Goal: Communication & Community: Answer question/provide support

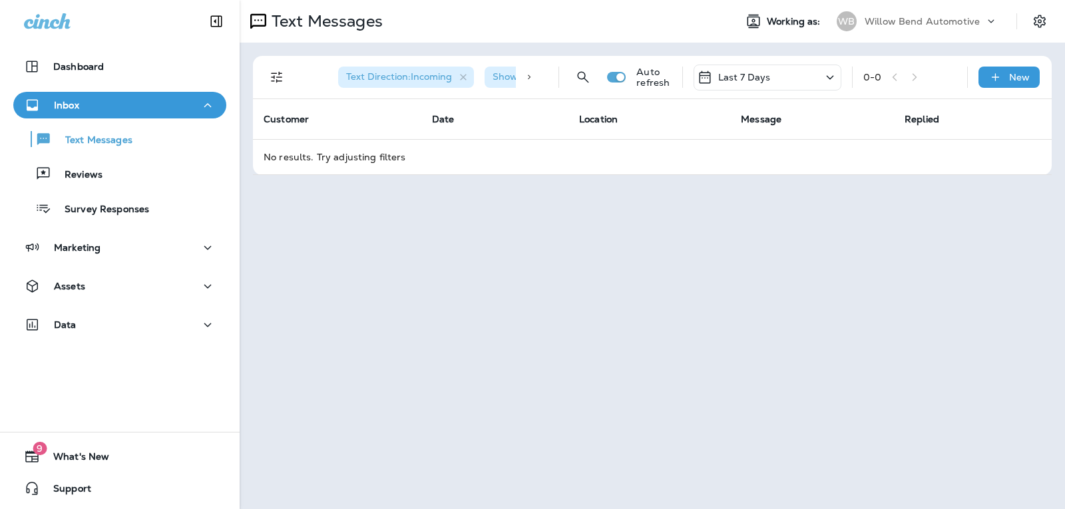
click at [772, 75] on div "Last 7 Days" at bounding box center [767, 78] width 148 height 26
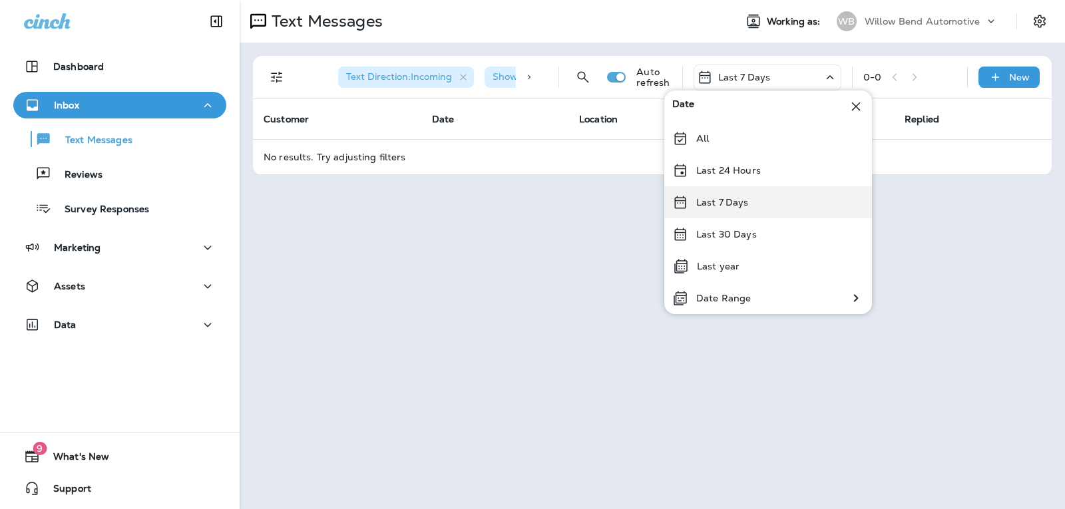
click at [746, 206] on p "Last 7 Days" at bounding box center [722, 202] width 53 height 11
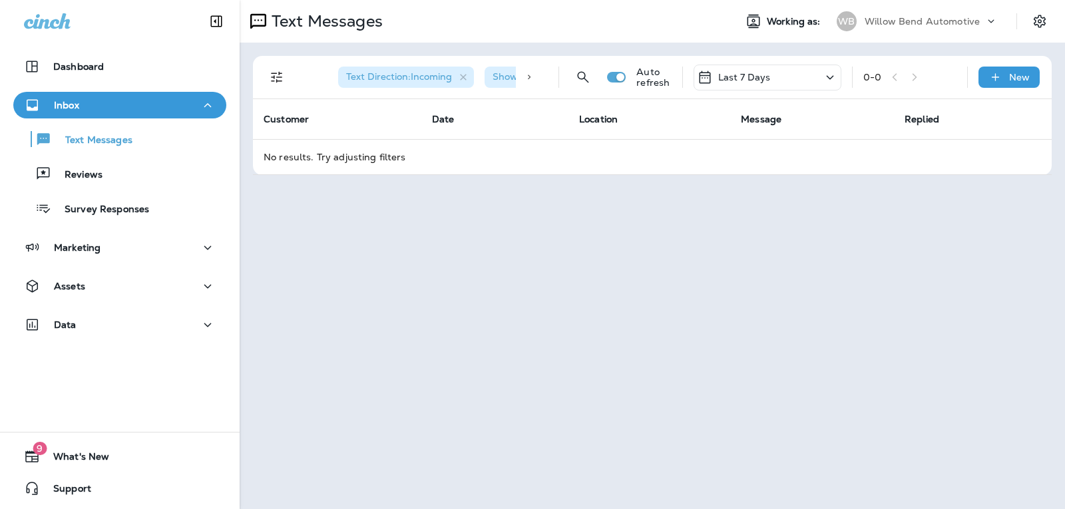
click at [784, 86] on div "Last 7 Days" at bounding box center [767, 78] width 148 height 26
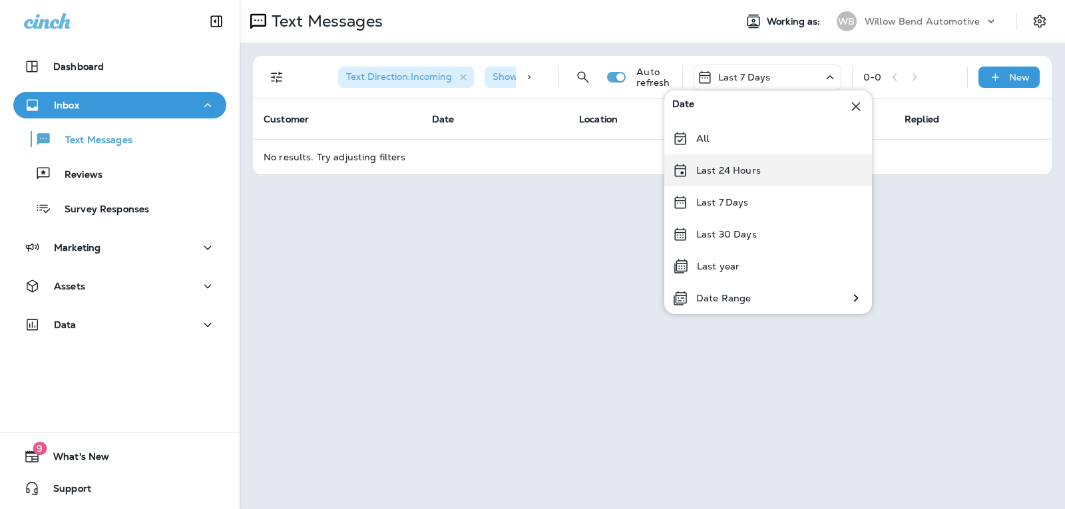
click at [774, 170] on div "Last 24 Hours" at bounding box center [768, 170] width 208 height 32
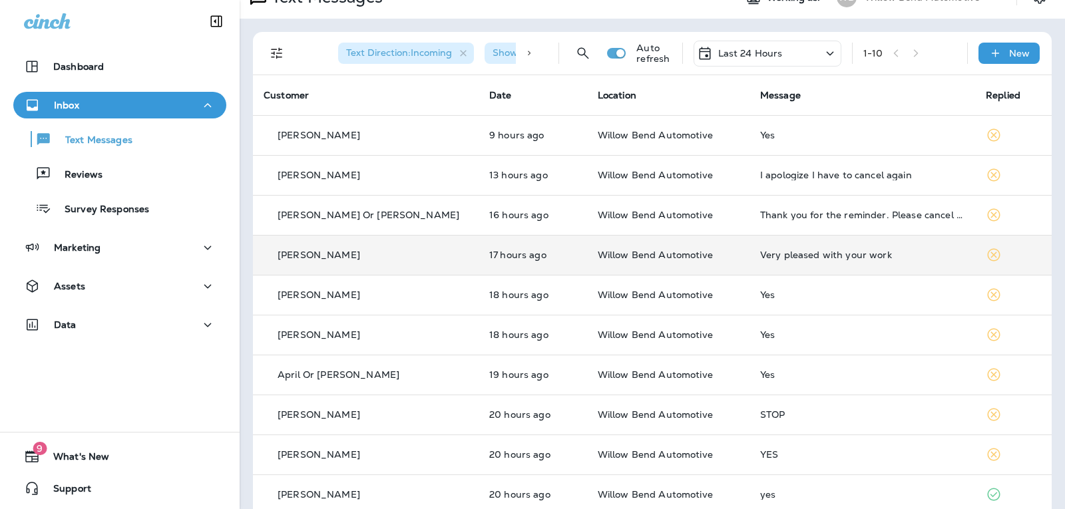
scroll to position [43, 0]
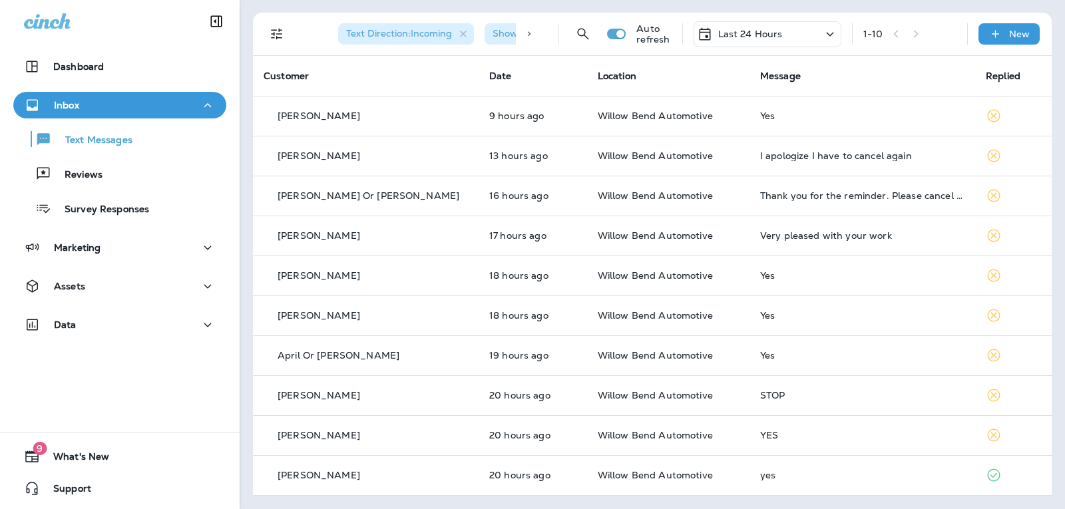
click at [784, 31] on div "Last 24 Hours" at bounding box center [767, 34] width 148 height 26
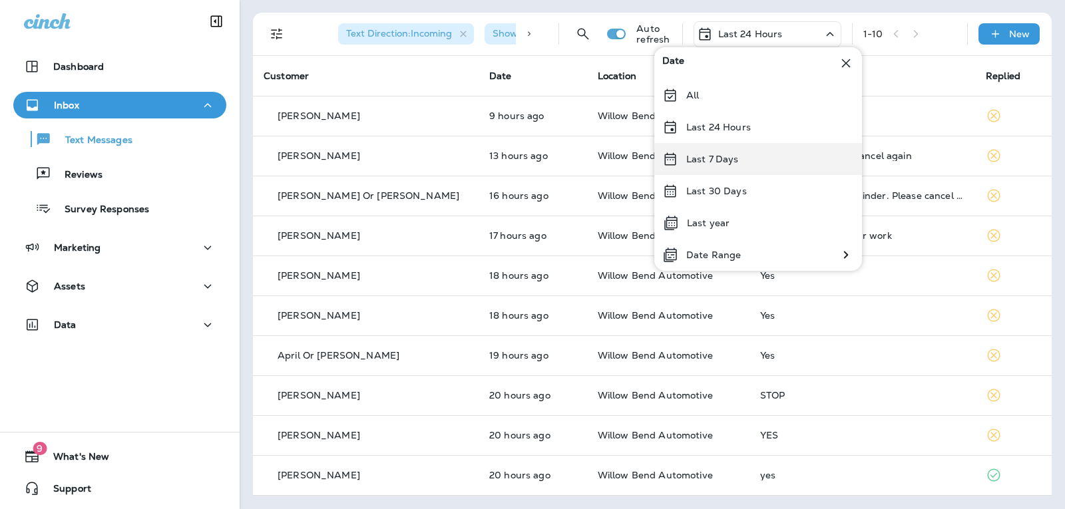
click at [754, 162] on div "Last 7 Days" at bounding box center [758, 159] width 208 height 32
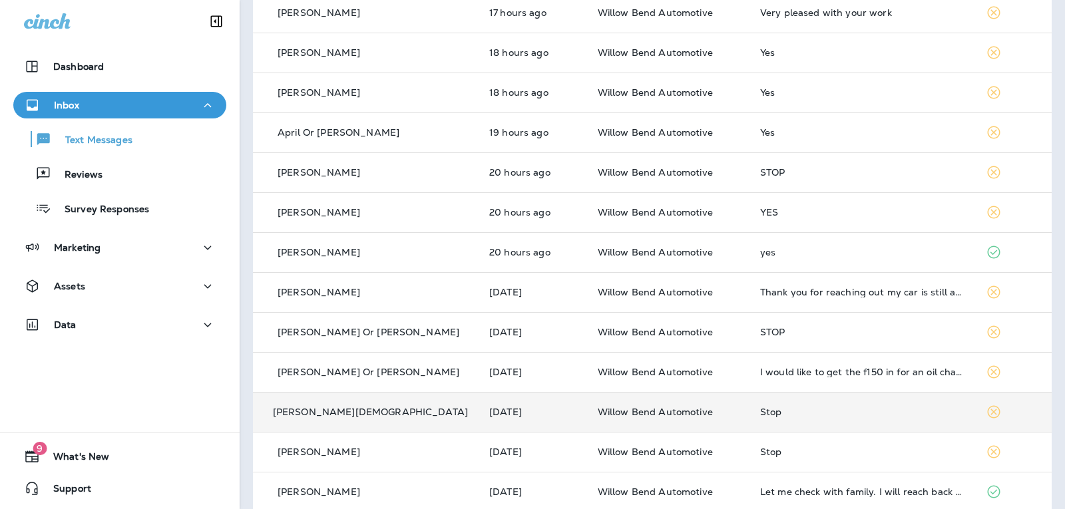
scroll to position [333, 0]
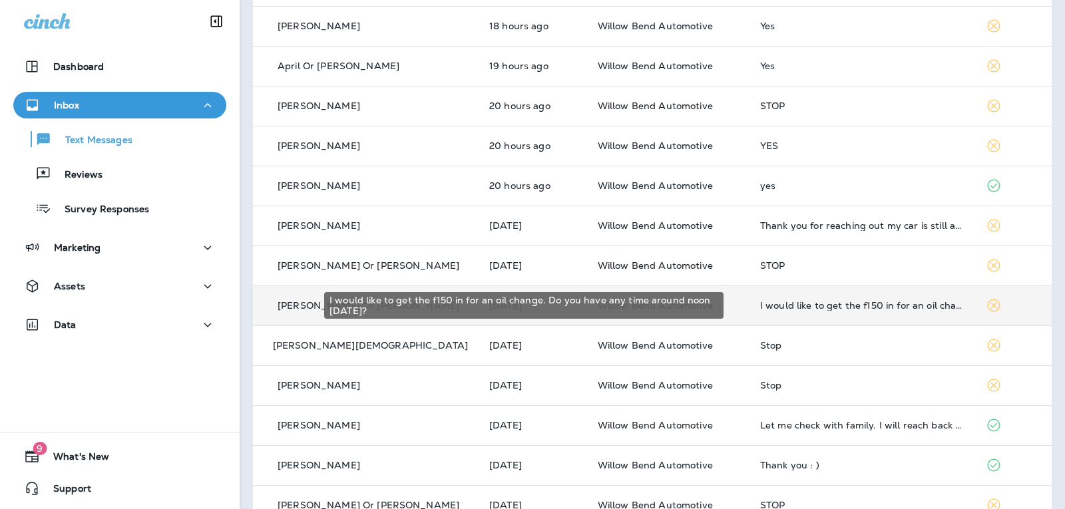
click at [845, 308] on div "I would like to get the f150 in for an oil change. Do you have any time around …" at bounding box center [862, 305] width 204 height 11
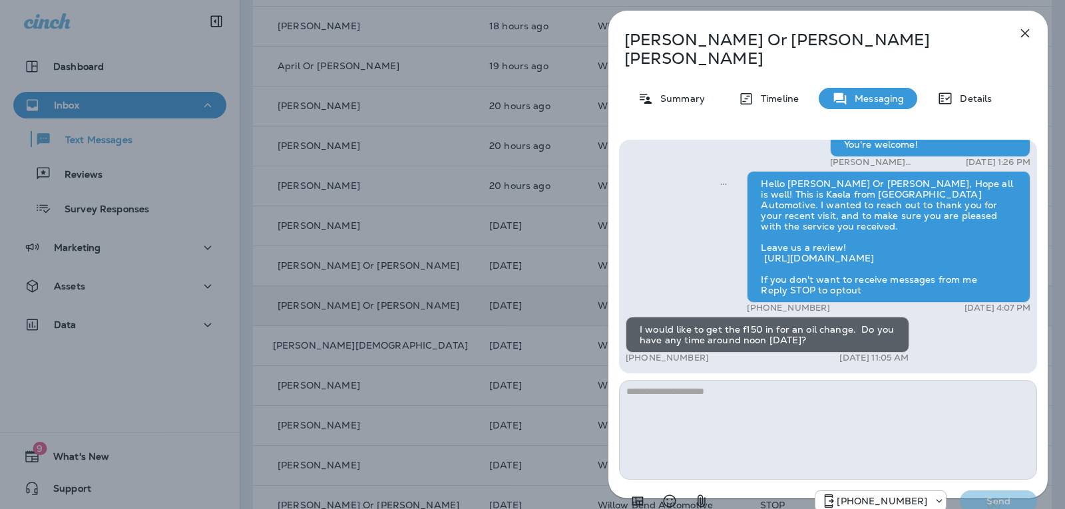
click at [703, 405] on textarea at bounding box center [828, 430] width 418 height 100
type textarea "*"
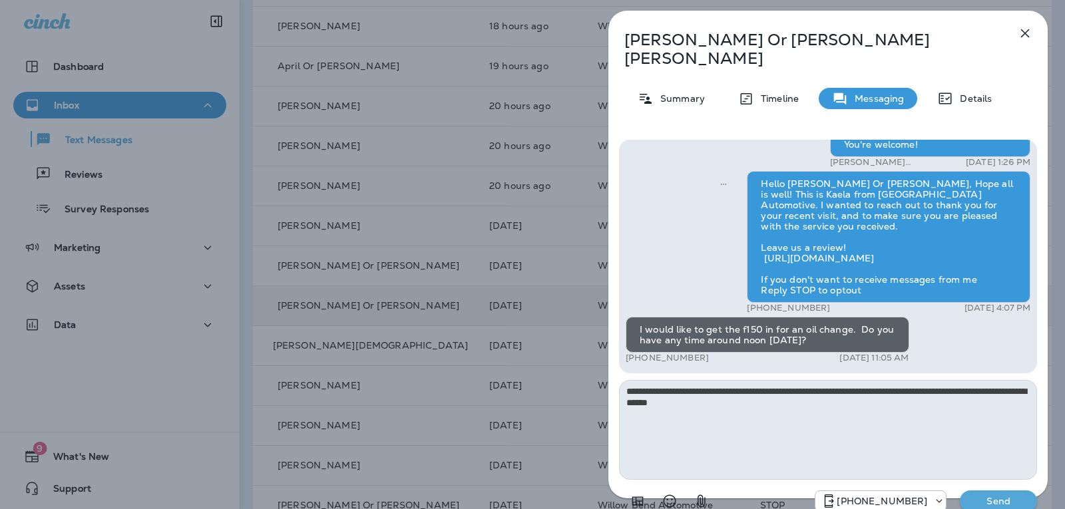
type textarea "**********"
click at [981, 495] on p "Send" at bounding box center [998, 501] width 56 height 12
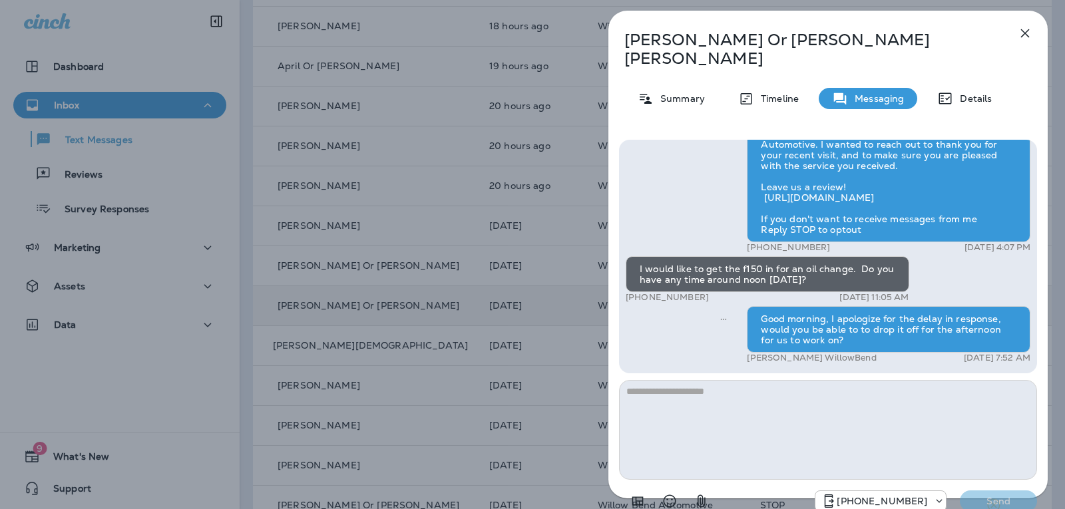
click at [1024, 31] on icon "button" at bounding box center [1025, 33] width 16 height 16
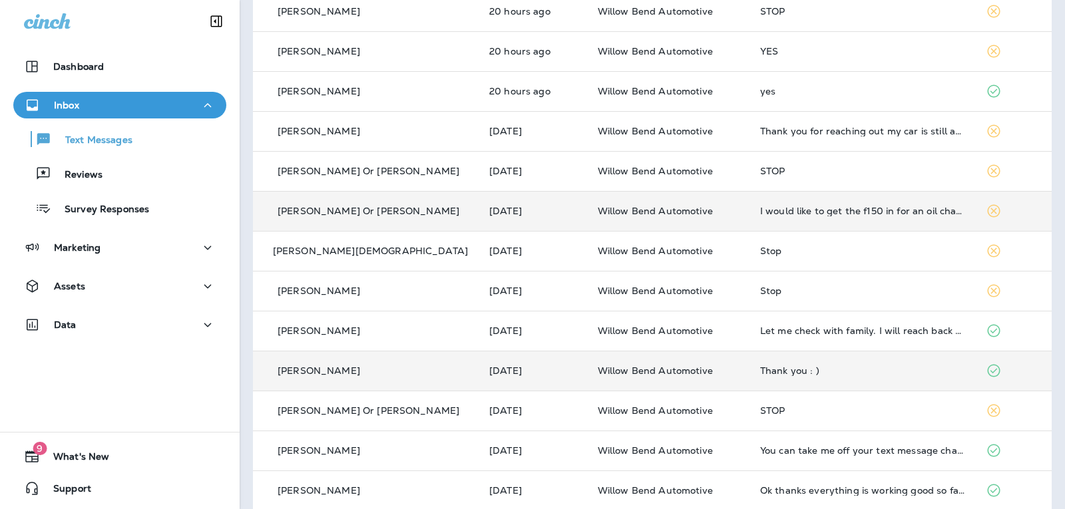
scroll to position [442, 0]
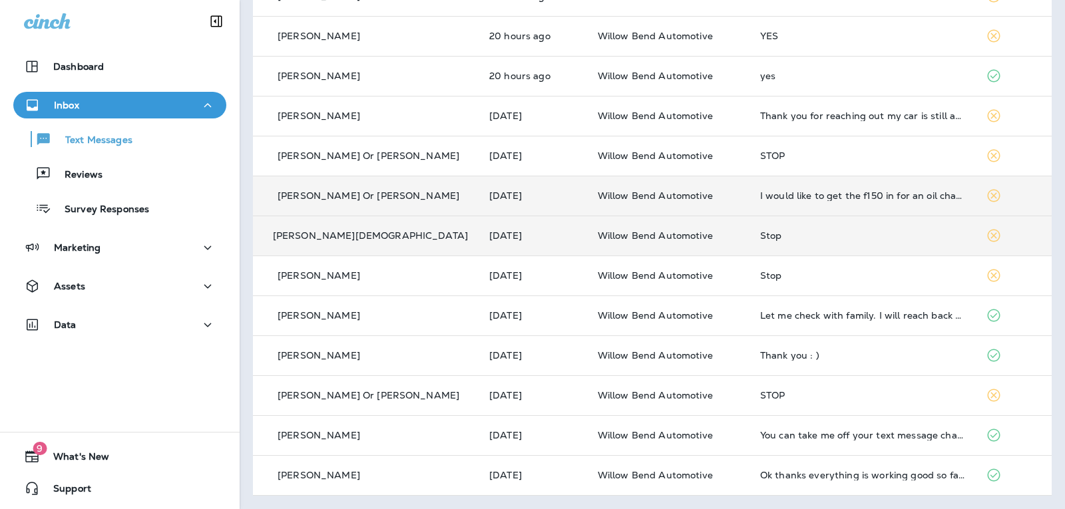
click at [760, 235] on div "Stop" at bounding box center [862, 235] width 204 height 11
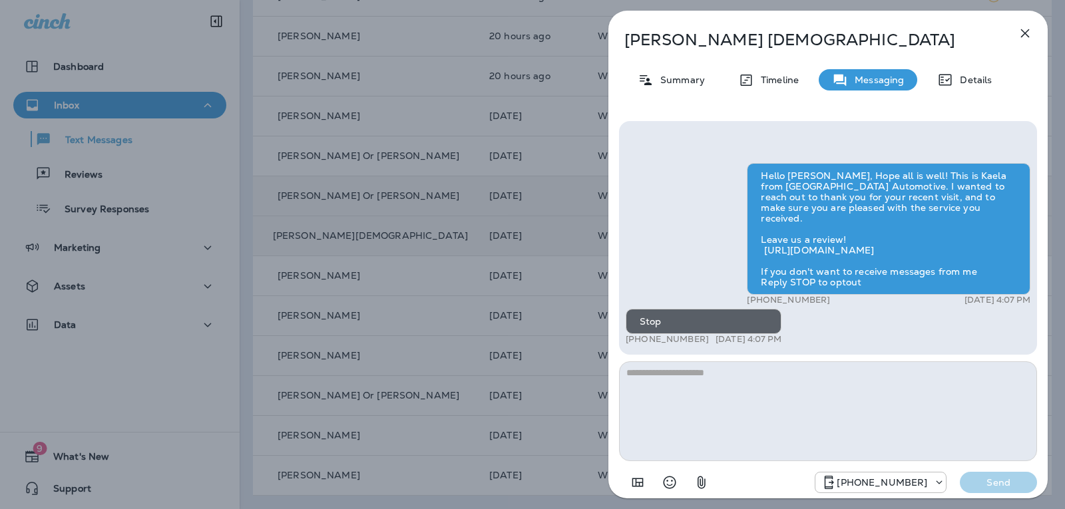
click at [1031, 27] on icon "button" at bounding box center [1025, 33] width 16 height 16
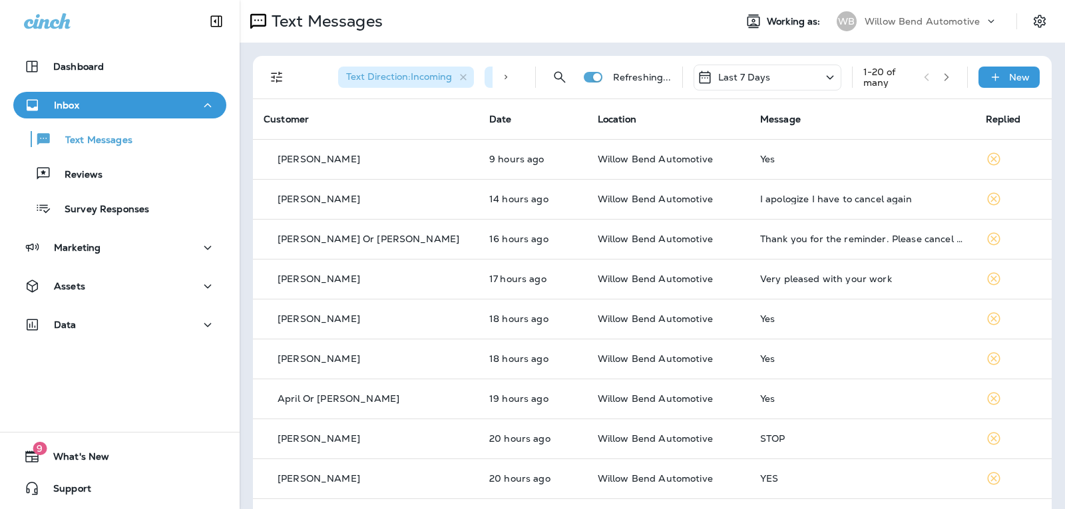
click at [762, 65] on div "Last 7 Days" at bounding box center [767, 78] width 148 height 26
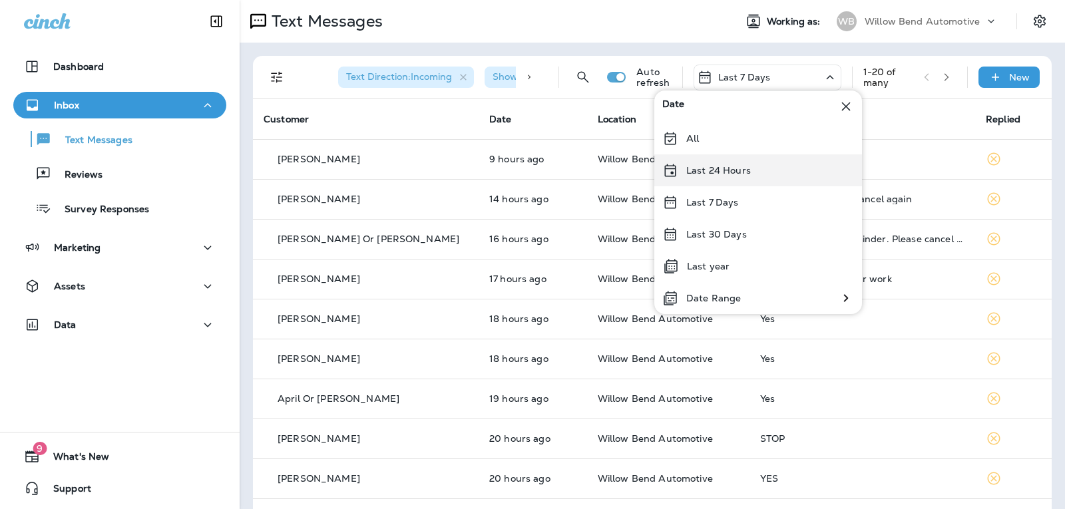
click at [723, 175] on p "Last 24 Hours" at bounding box center [718, 170] width 65 height 11
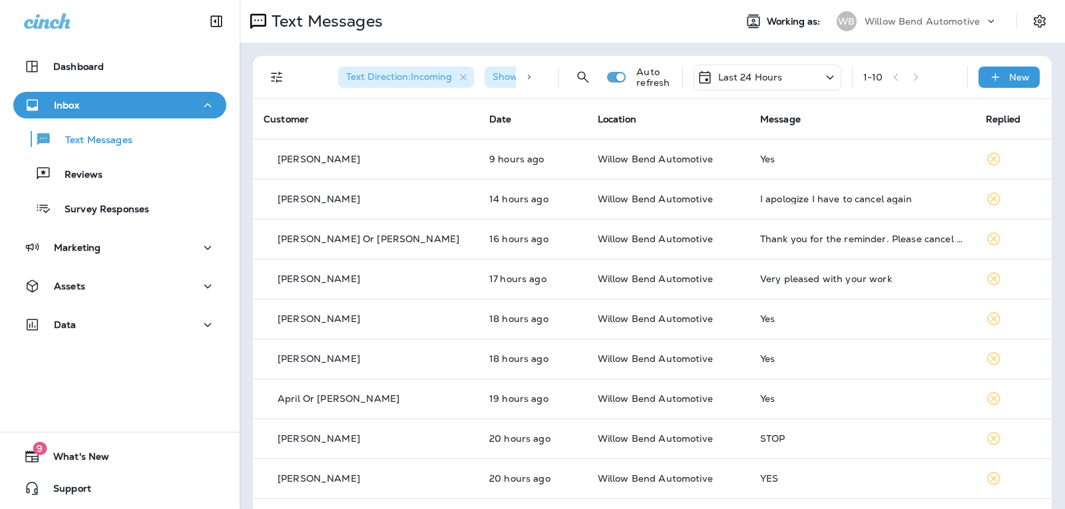
click at [754, 71] on div "Last 24 Hours" at bounding box center [740, 77] width 86 height 16
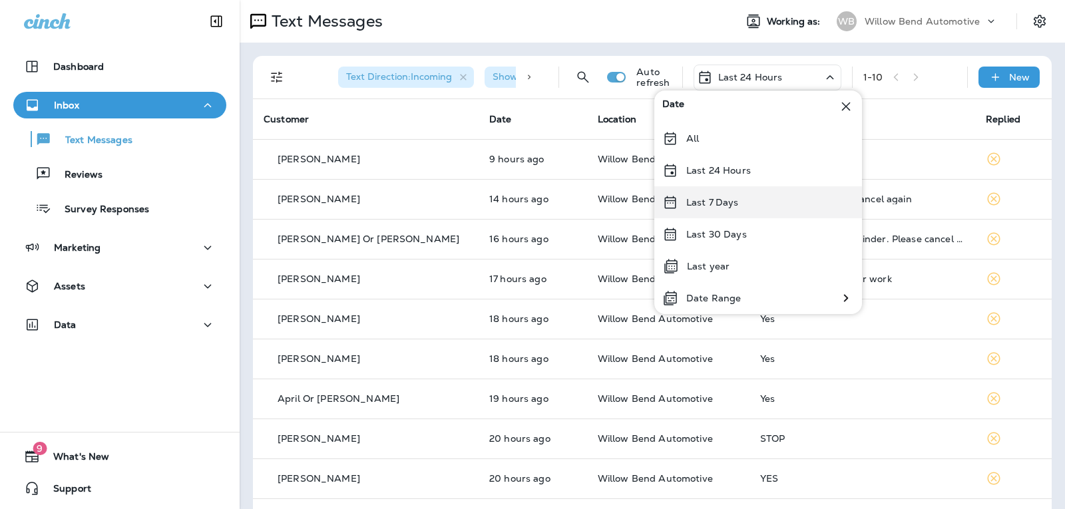
click at [750, 201] on div "Last 7 Days" at bounding box center [758, 202] width 208 height 32
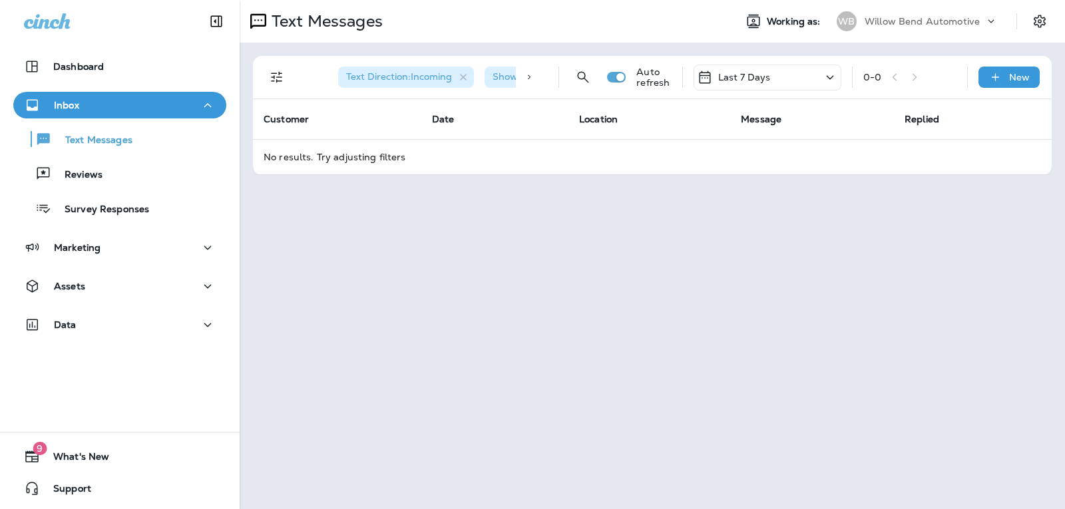
click at [769, 84] on div "Last 7 Days" at bounding box center [767, 78] width 148 height 26
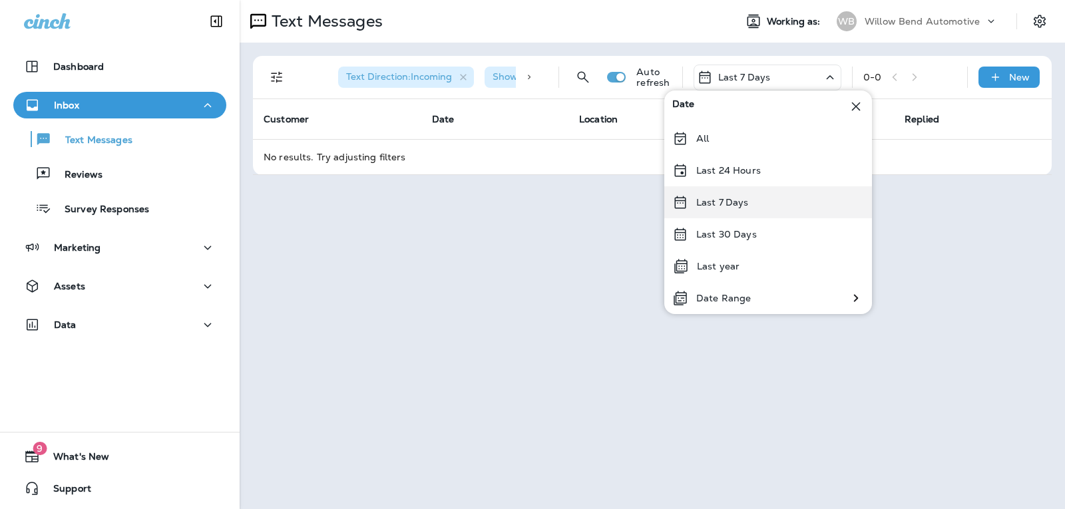
click at [754, 205] on div "Last 7 Days" at bounding box center [768, 202] width 208 height 32
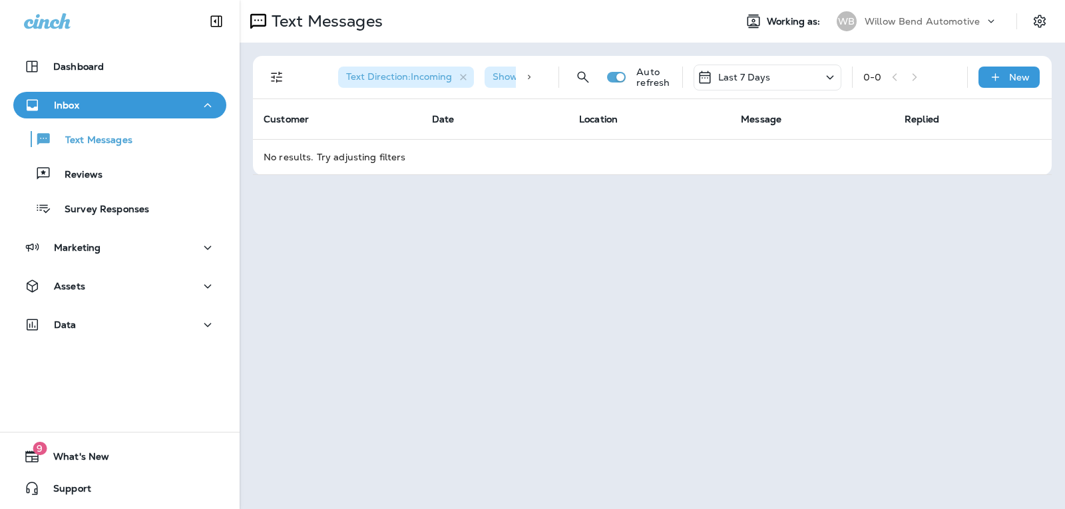
click at [728, 81] on p "Last 7 Days" at bounding box center [744, 77] width 53 height 11
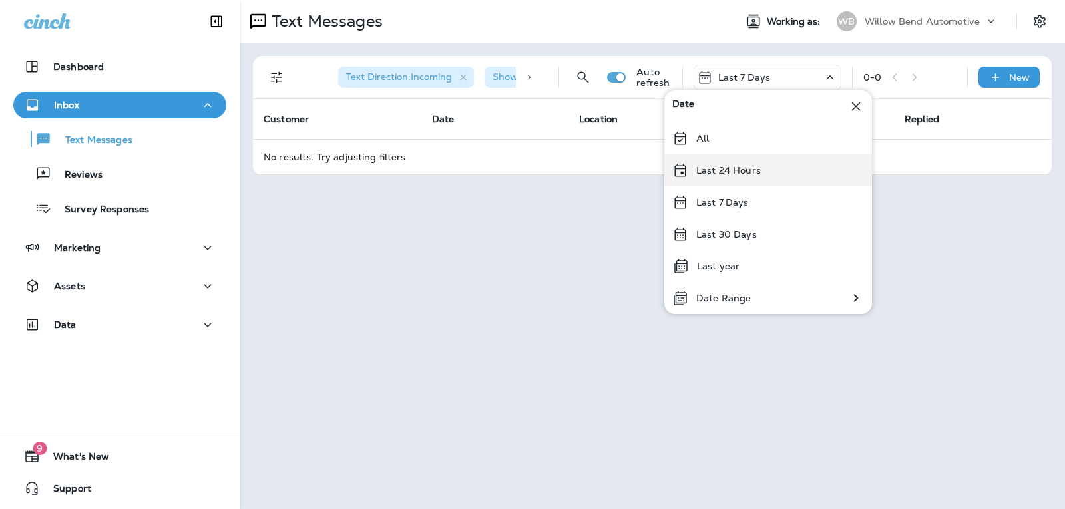
click at [744, 174] on p "Last 24 Hours" at bounding box center [728, 170] width 65 height 11
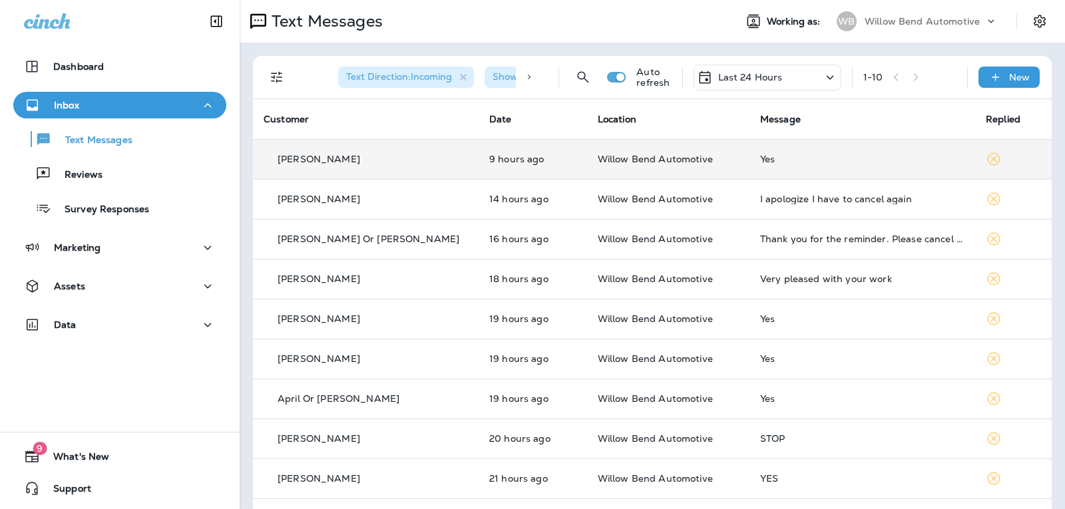
click at [800, 162] on div "Yes" at bounding box center [862, 159] width 204 height 11
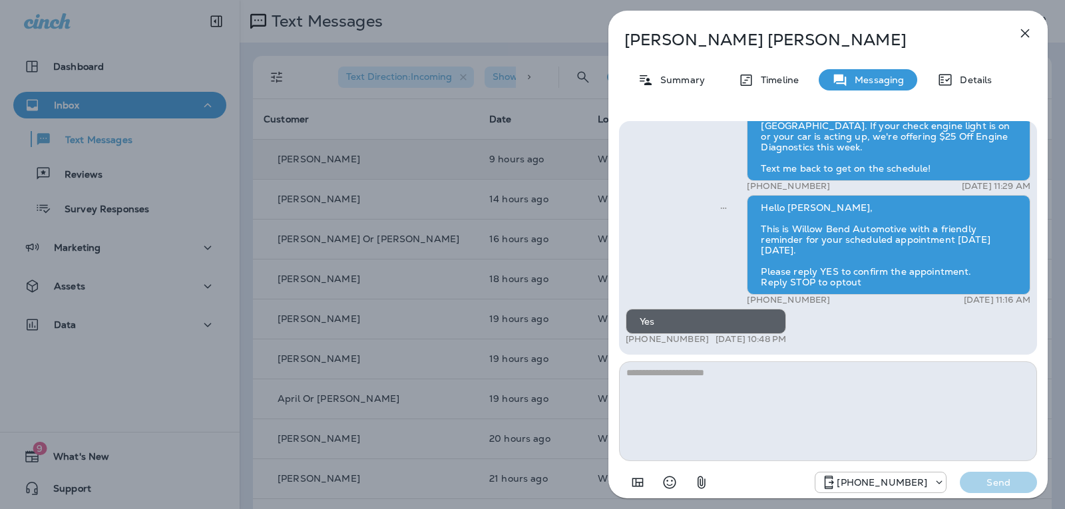
click at [693, 391] on textarea at bounding box center [828, 411] width 418 height 100
type textarea "*"
type textarea "**********"
click at [983, 479] on p "Send" at bounding box center [998, 482] width 56 height 12
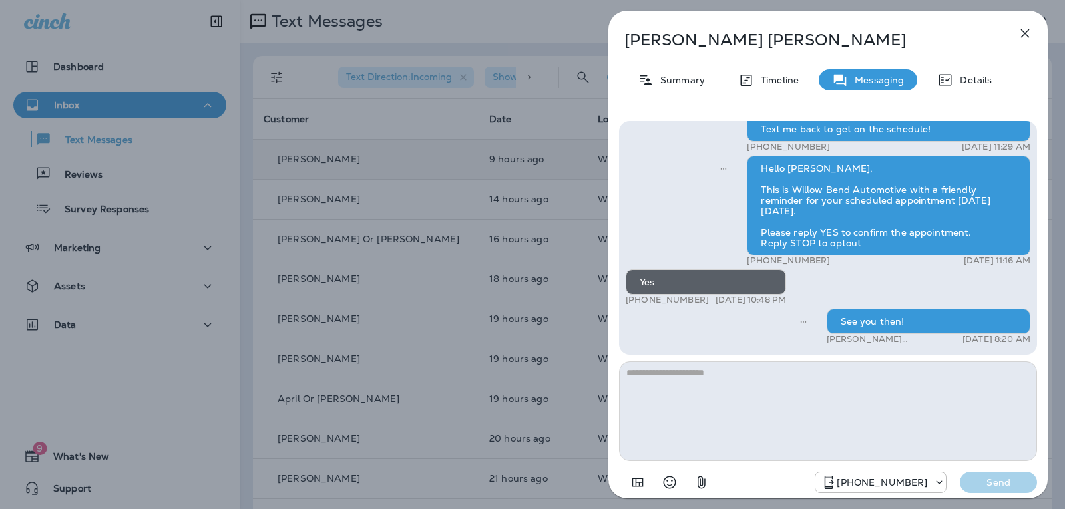
click at [1027, 34] on icon "button" at bounding box center [1025, 33] width 16 height 16
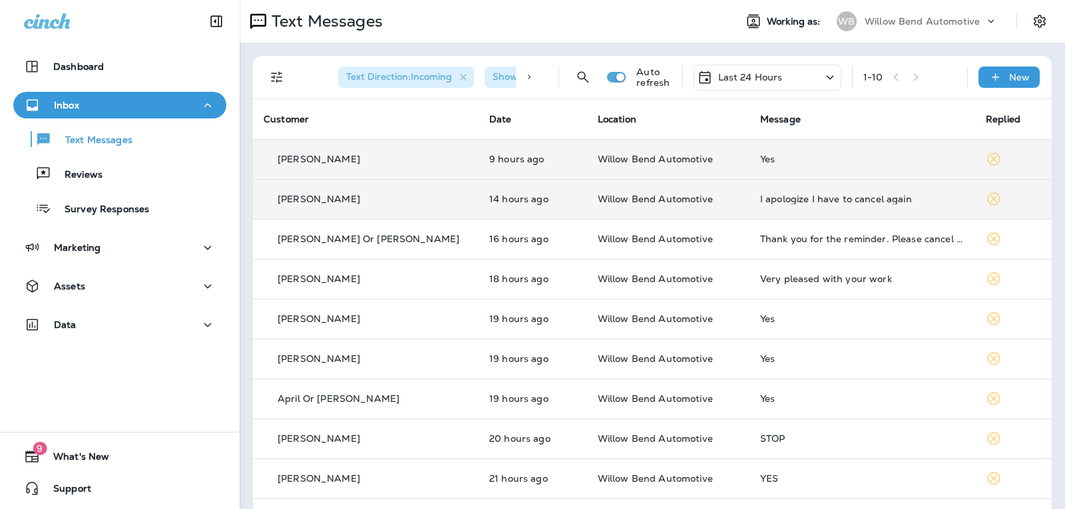
click at [840, 201] on div "I apologize I have to cancel again" at bounding box center [862, 199] width 204 height 11
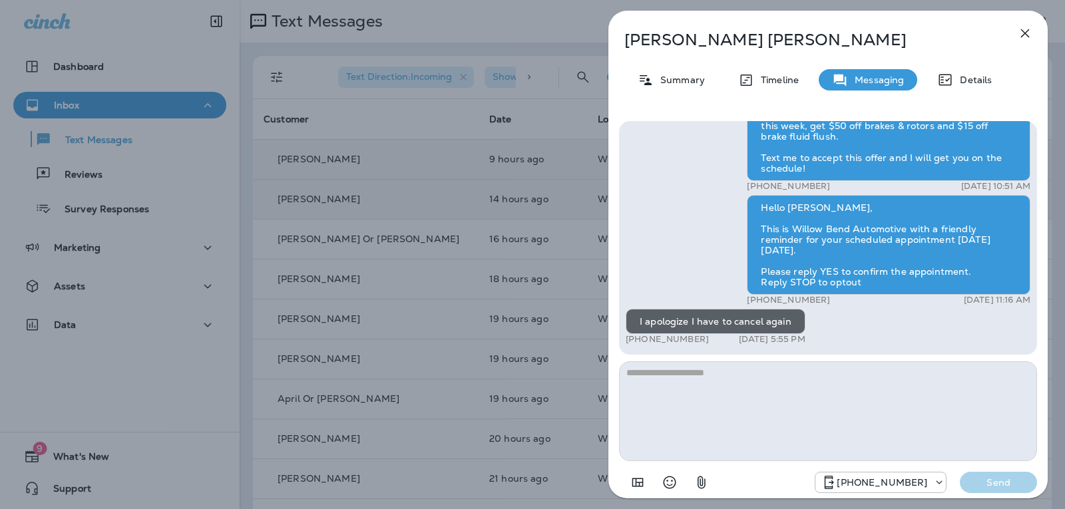
click at [698, 379] on textarea at bounding box center [828, 411] width 418 height 100
type textarea "*"
click at [629, 371] on textarea "**********" at bounding box center [828, 411] width 418 height 100
click at [623, 371] on textarea "**********" at bounding box center [828, 411] width 418 height 100
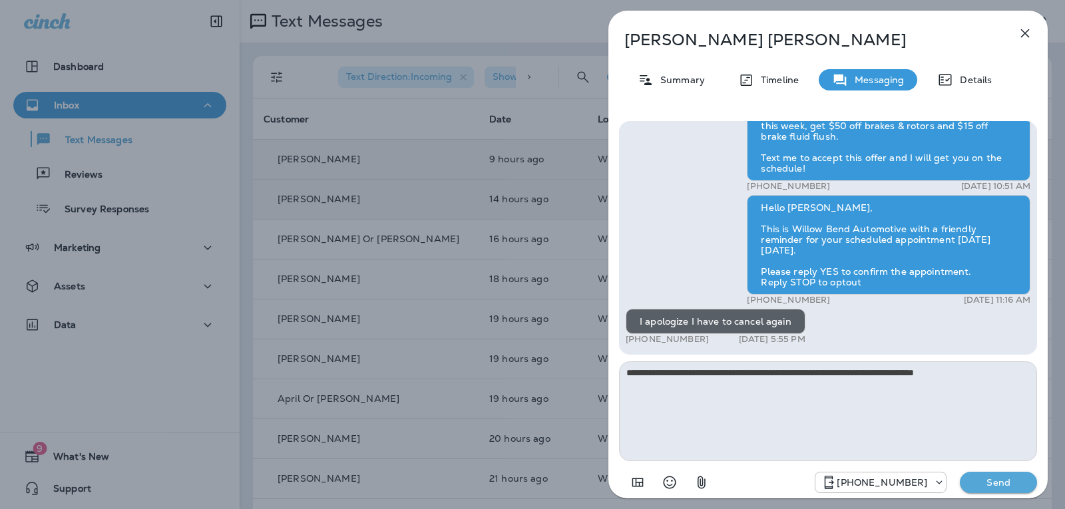
click at [690, 373] on textarea "**********" at bounding box center [828, 411] width 418 height 100
type textarea "**********"
click at [976, 480] on p "Send" at bounding box center [998, 482] width 56 height 12
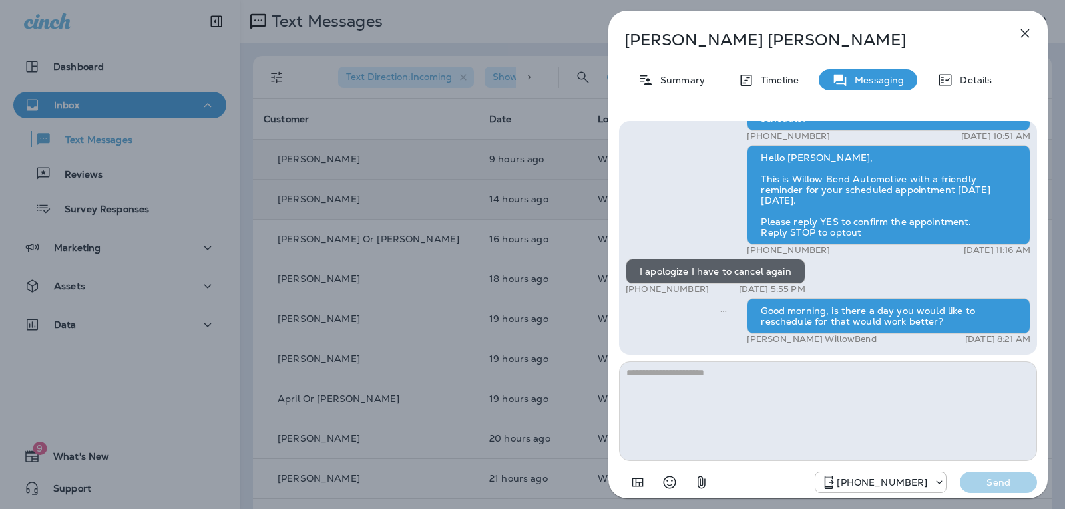
click at [1031, 27] on icon "button" at bounding box center [1025, 33] width 16 height 16
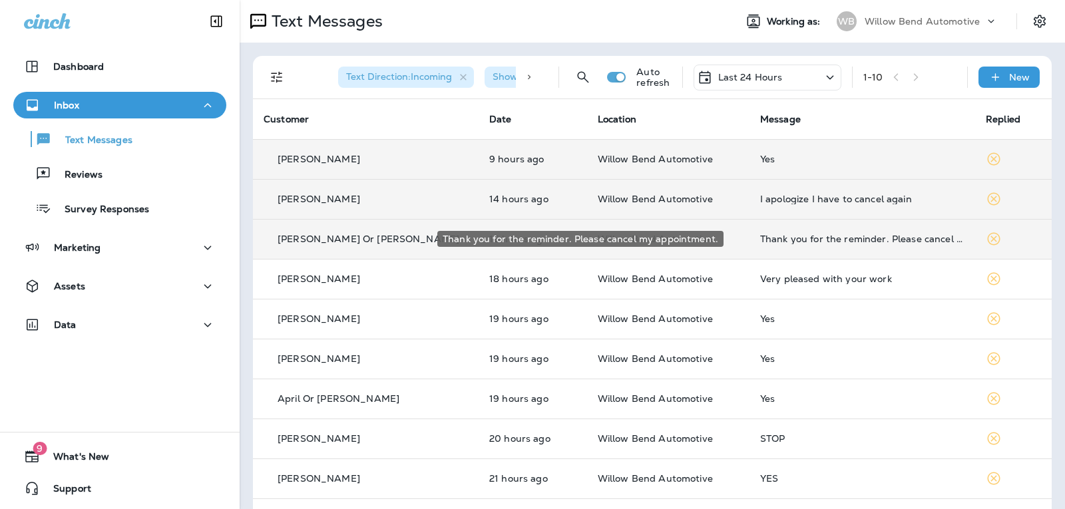
click at [789, 236] on div "Thank you for the reminder. Please cancel my appointment." at bounding box center [862, 239] width 204 height 11
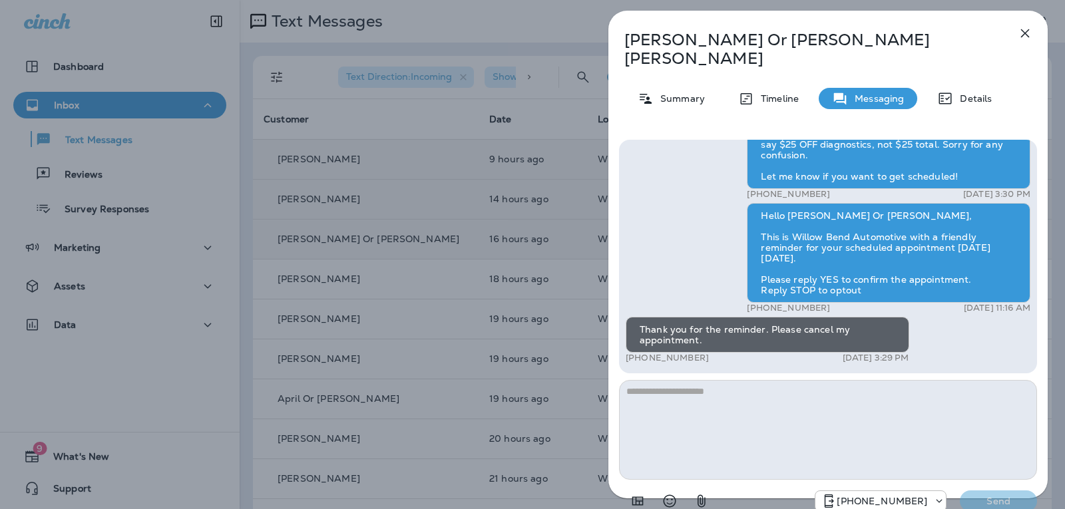
click at [710, 385] on textarea at bounding box center [828, 430] width 418 height 100
type textarea "**********"
click at [991, 495] on p "Send" at bounding box center [998, 501] width 56 height 12
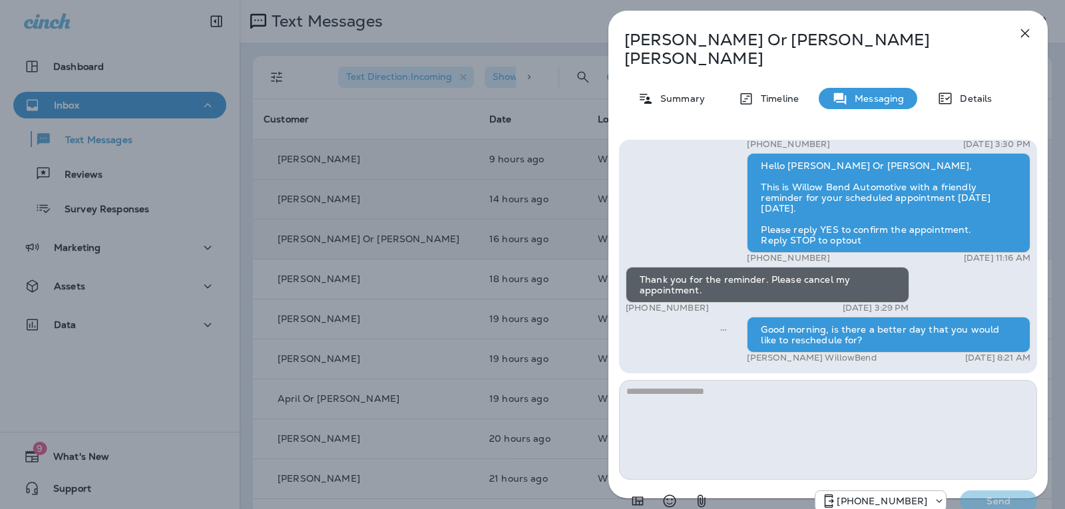
click at [1025, 35] on icon "button" at bounding box center [1025, 33] width 9 height 9
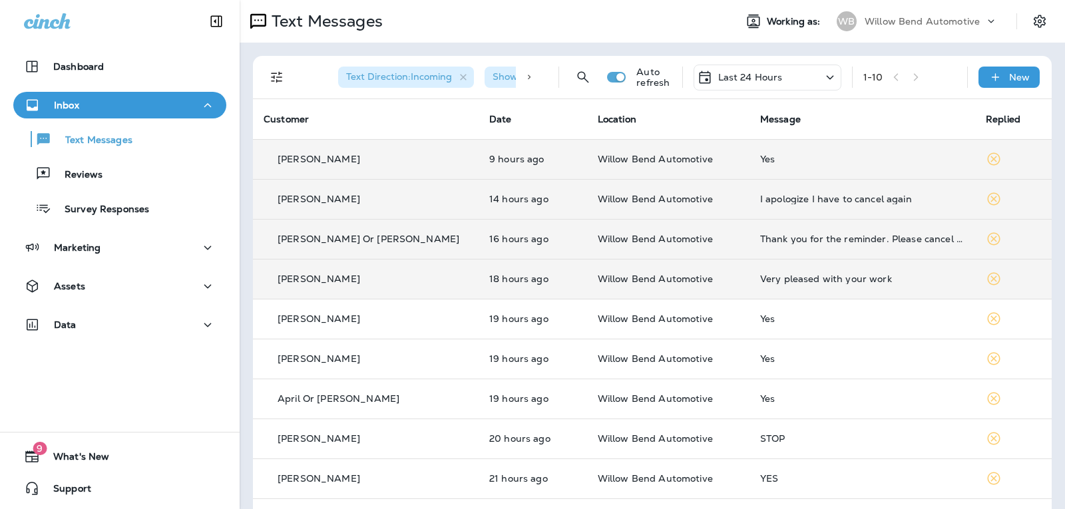
click at [842, 277] on div "Very pleased with your work" at bounding box center [862, 278] width 204 height 11
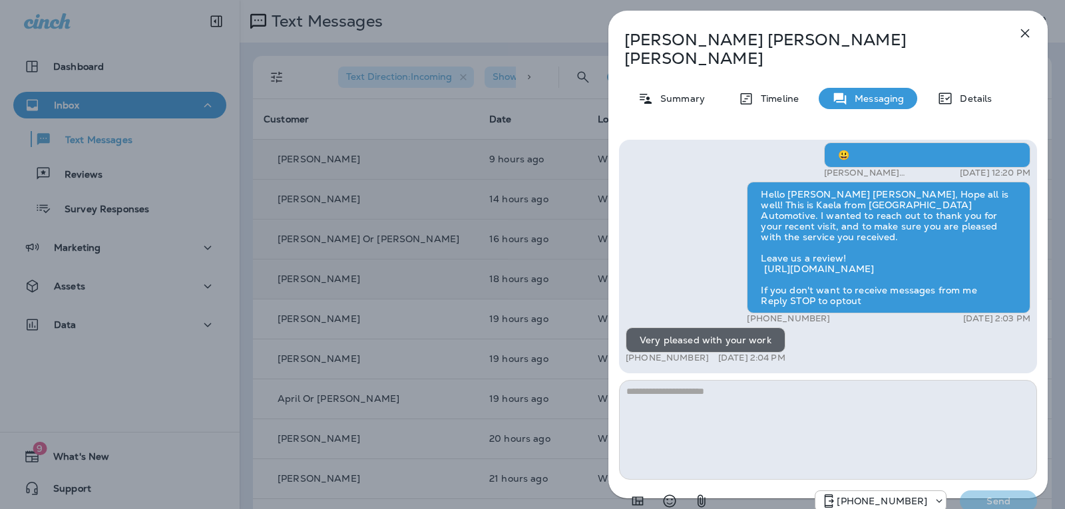
click at [679, 386] on textarea at bounding box center [828, 430] width 418 height 100
click at [624, 380] on textarea "**********" at bounding box center [828, 430] width 418 height 100
click at [693, 380] on textarea "**********" at bounding box center [828, 430] width 418 height 100
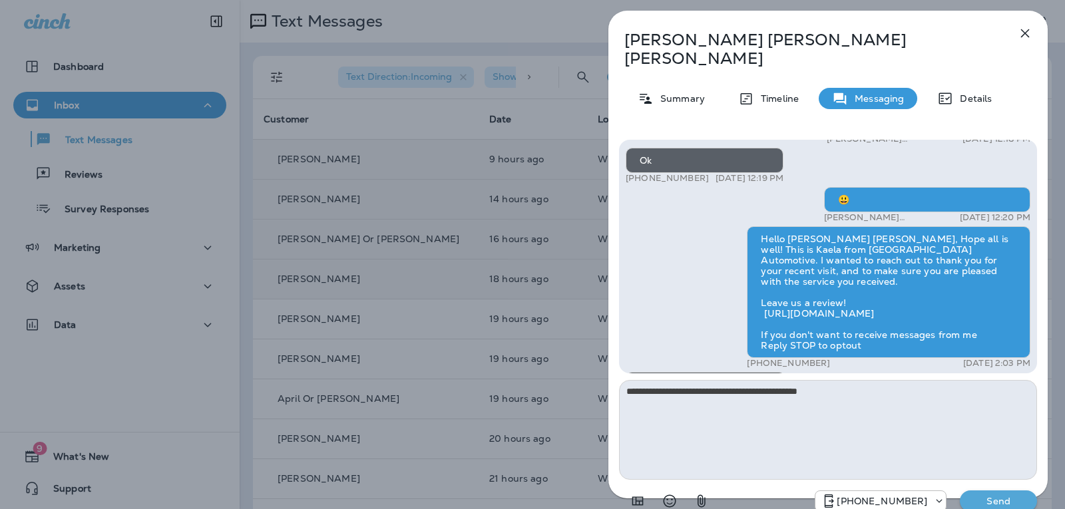
scroll to position [-67, 0]
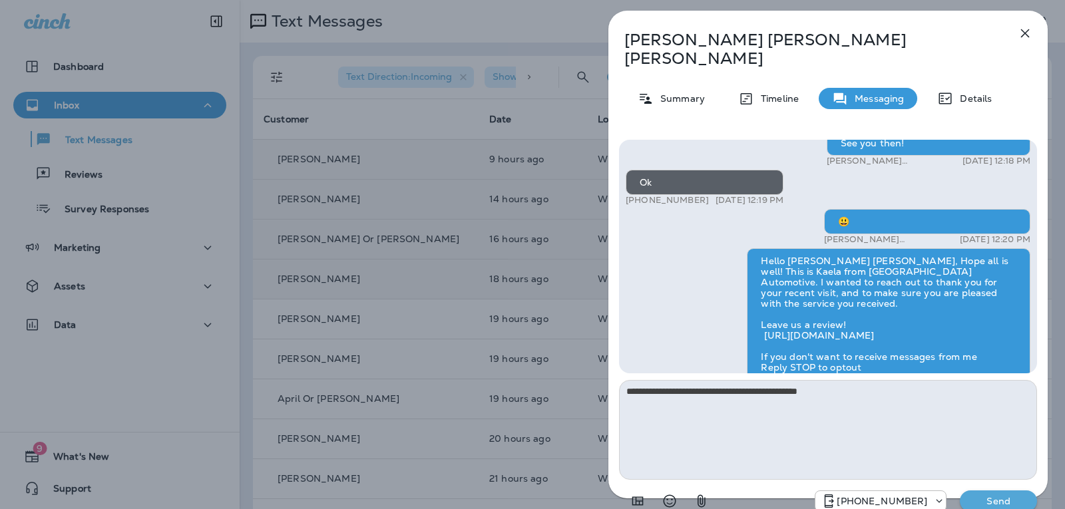
click at [873, 385] on textarea "**********" at bounding box center [828, 430] width 418 height 100
click at [663, 493] on icon "Select an emoji" at bounding box center [669, 501] width 16 height 16
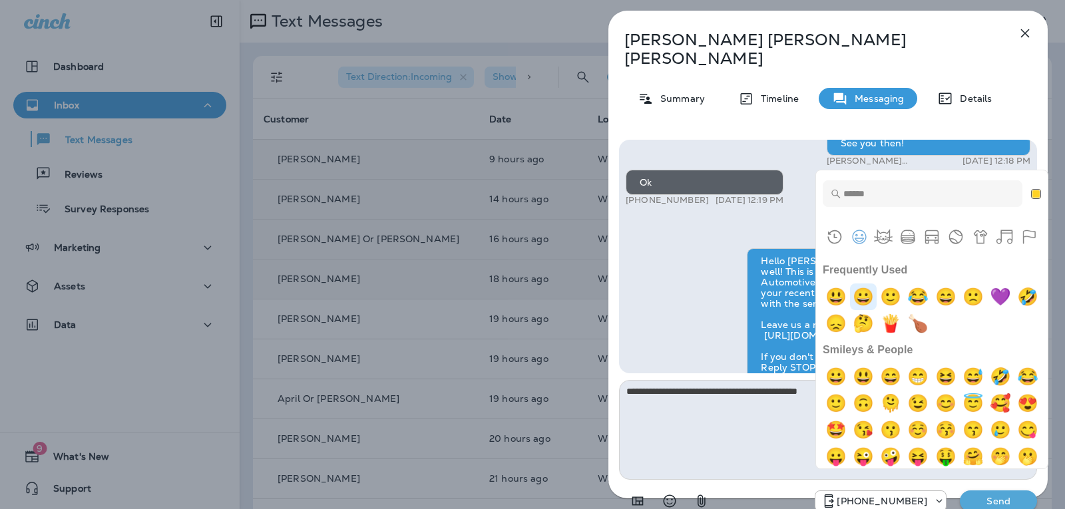
click at [868, 293] on img "grinning" at bounding box center [863, 296] width 27 height 27
type textarea "**********"
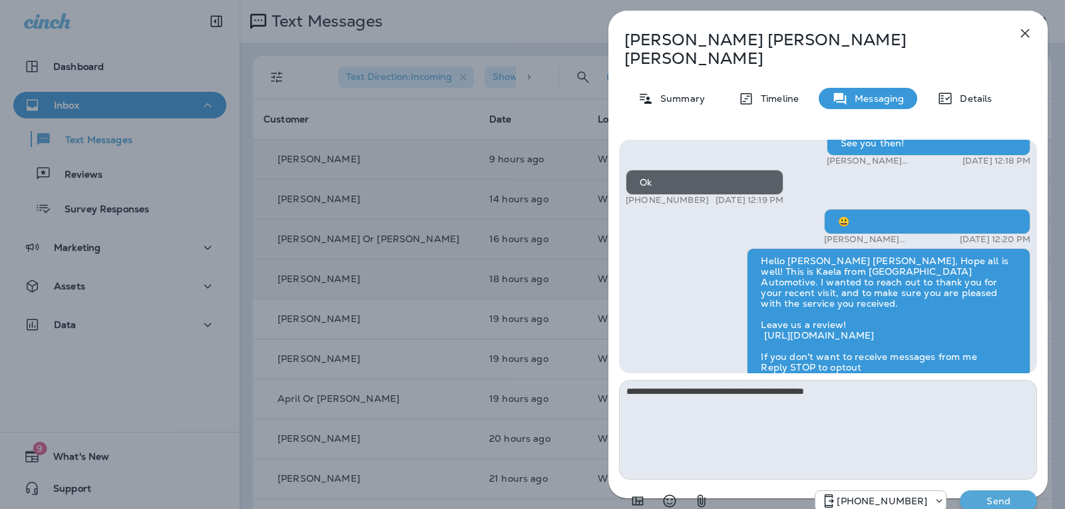
click at [985, 495] on p "Send" at bounding box center [998, 501] width 56 height 12
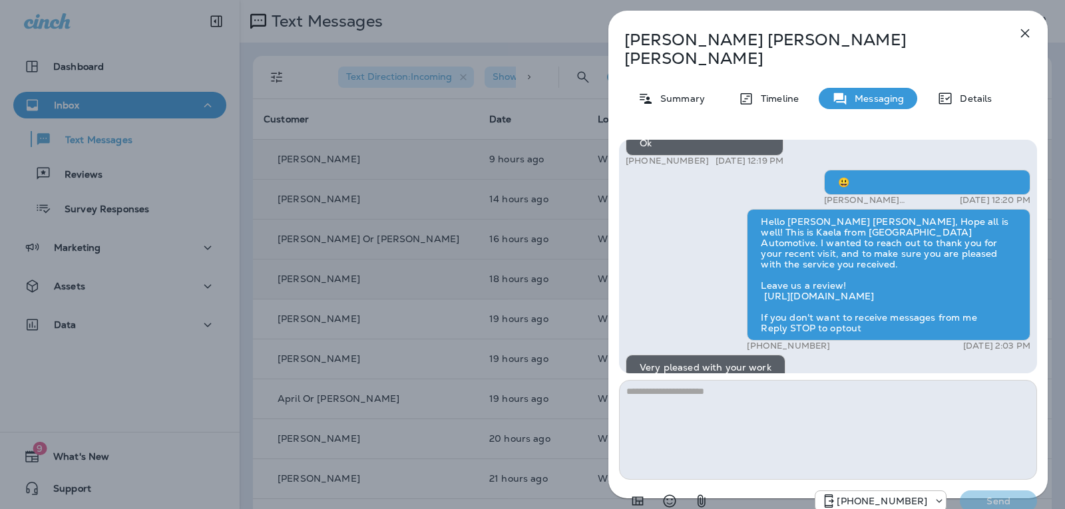
scroll to position [0, 0]
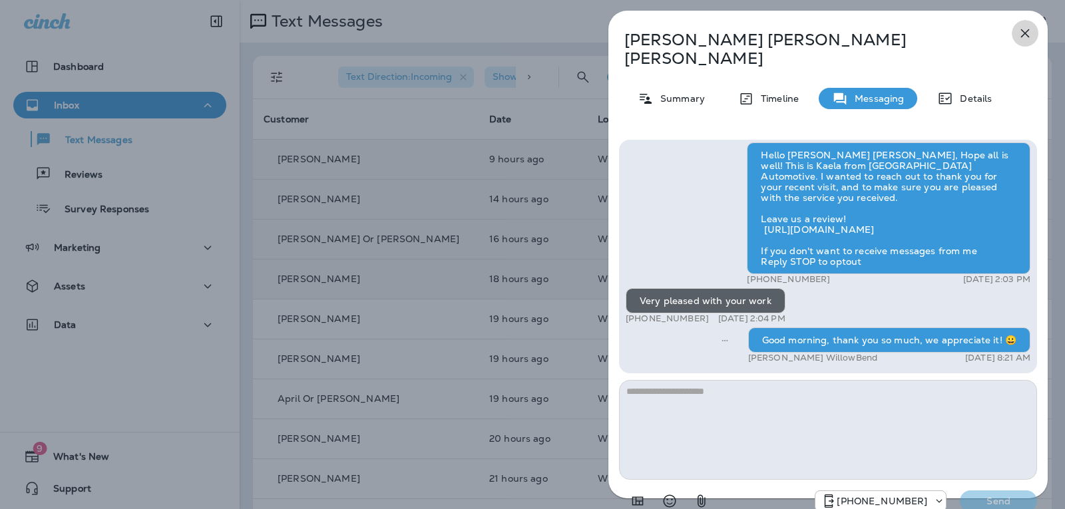
click at [1023, 30] on icon "button" at bounding box center [1025, 33] width 16 height 16
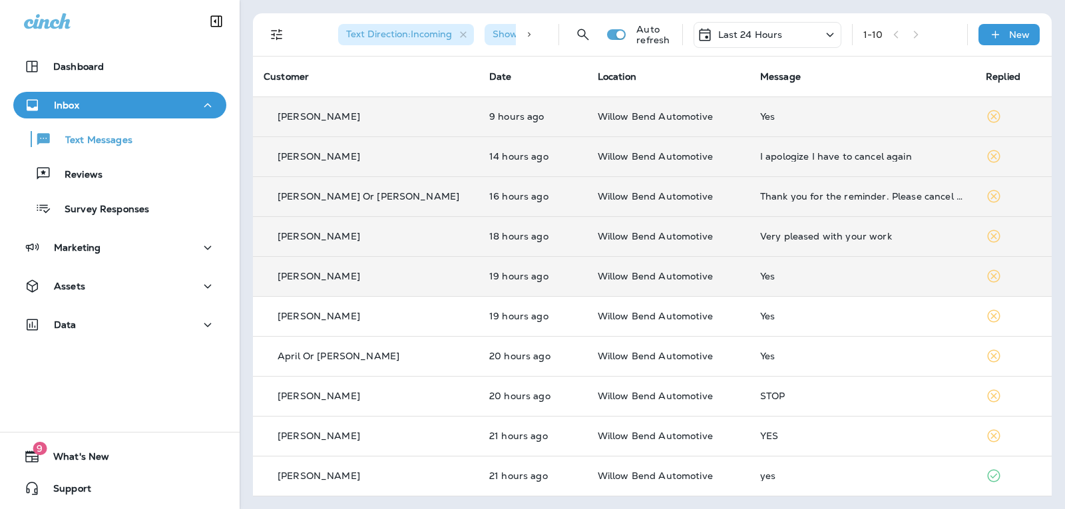
scroll to position [43, 0]
click at [821, 272] on div "Yes" at bounding box center [862, 275] width 204 height 11
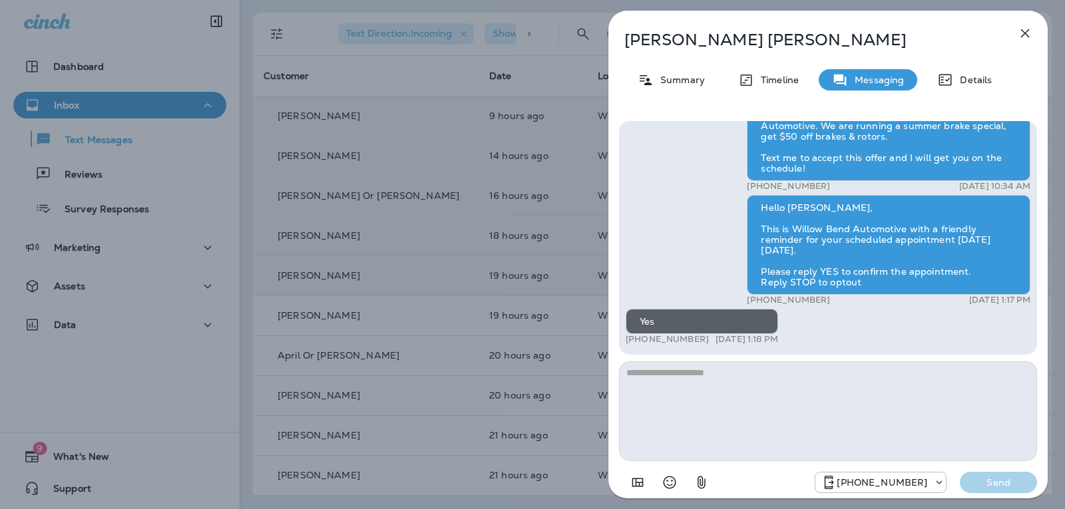
click at [699, 383] on textarea at bounding box center [828, 411] width 418 height 100
type textarea "**********"
click at [988, 478] on p "Send" at bounding box center [998, 482] width 56 height 12
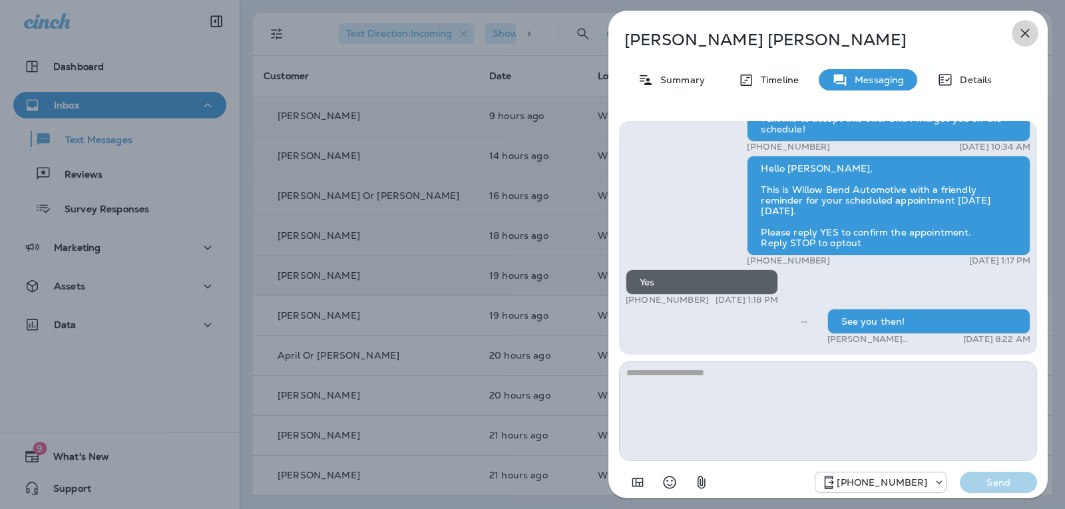
click at [1025, 31] on icon "button" at bounding box center [1025, 33] width 16 height 16
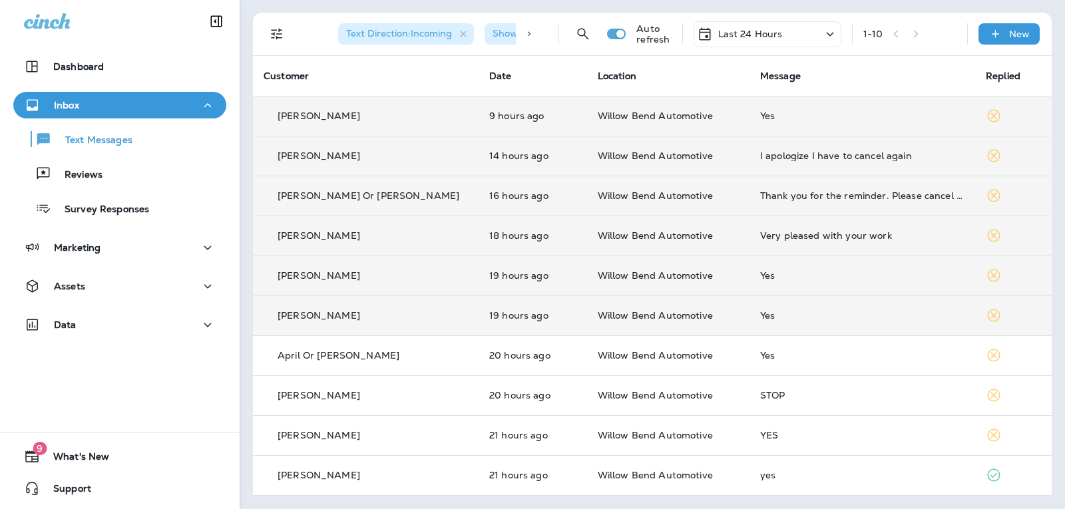
click at [859, 323] on td "Yes" at bounding box center [862, 315] width 226 height 40
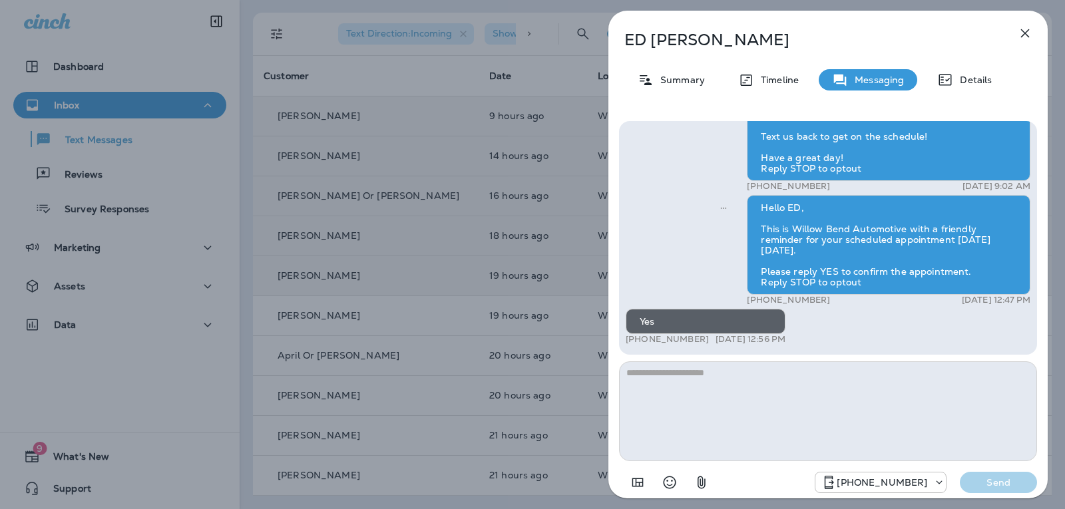
click at [700, 384] on textarea at bounding box center [828, 411] width 418 height 100
type textarea "**********"
click at [998, 484] on p "Send" at bounding box center [998, 482] width 56 height 12
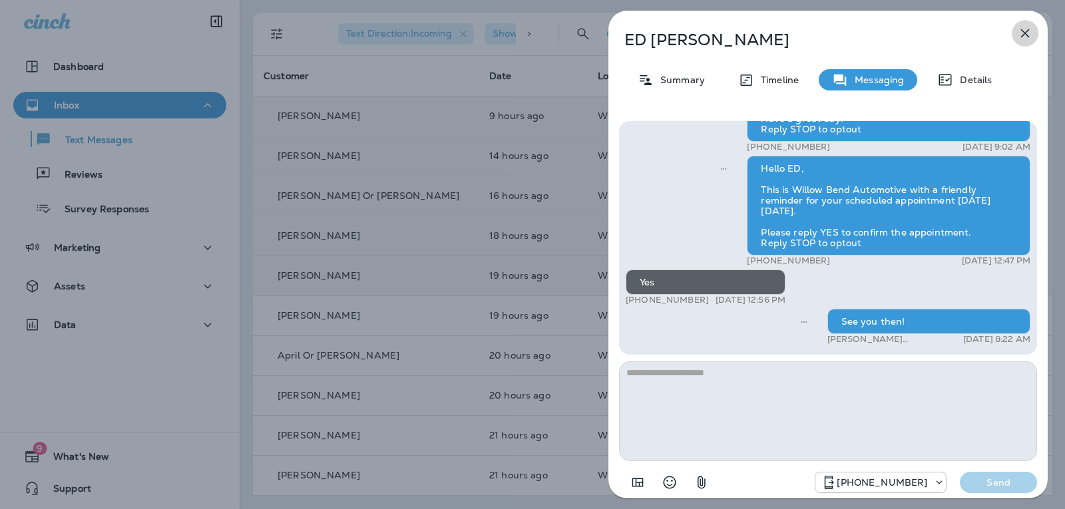
click at [1023, 40] on icon "button" at bounding box center [1025, 33] width 16 height 16
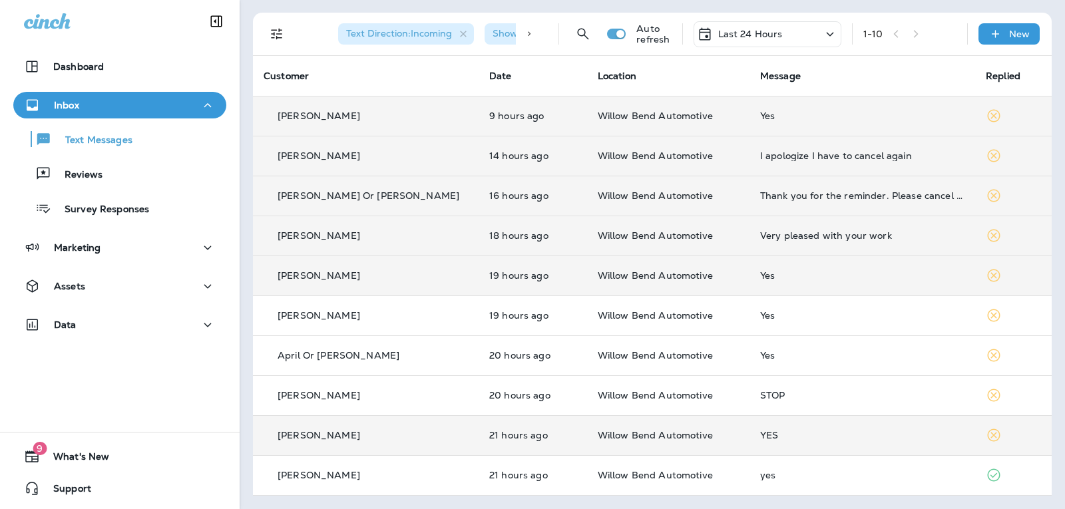
click at [818, 432] on div "YES" at bounding box center [862, 435] width 204 height 11
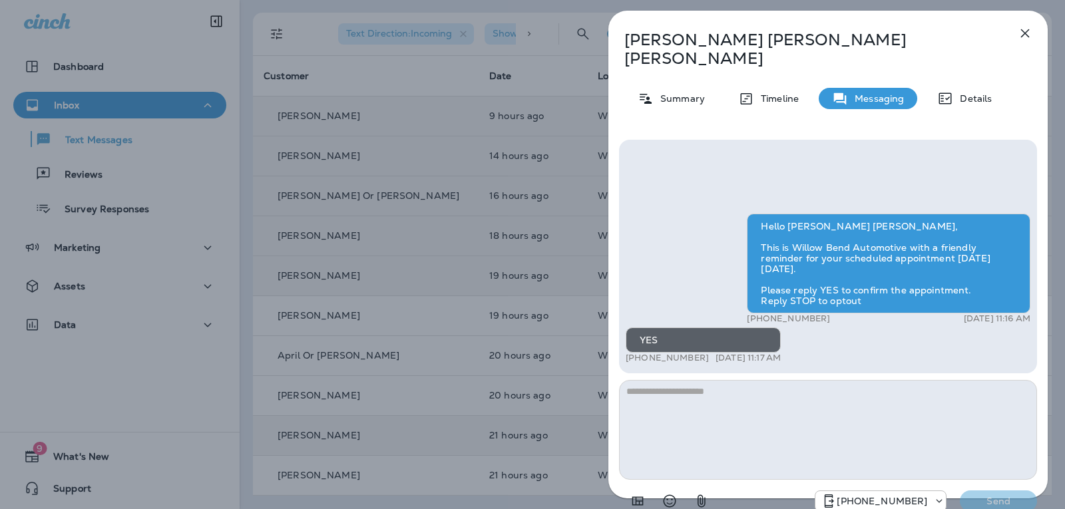
click at [715, 383] on textarea at bounding box center [828, 430] width 418 height 100
type textarea "**********"
click at [999, 490] on button "Send" at bounding box center [997, 500] width 77 height 21
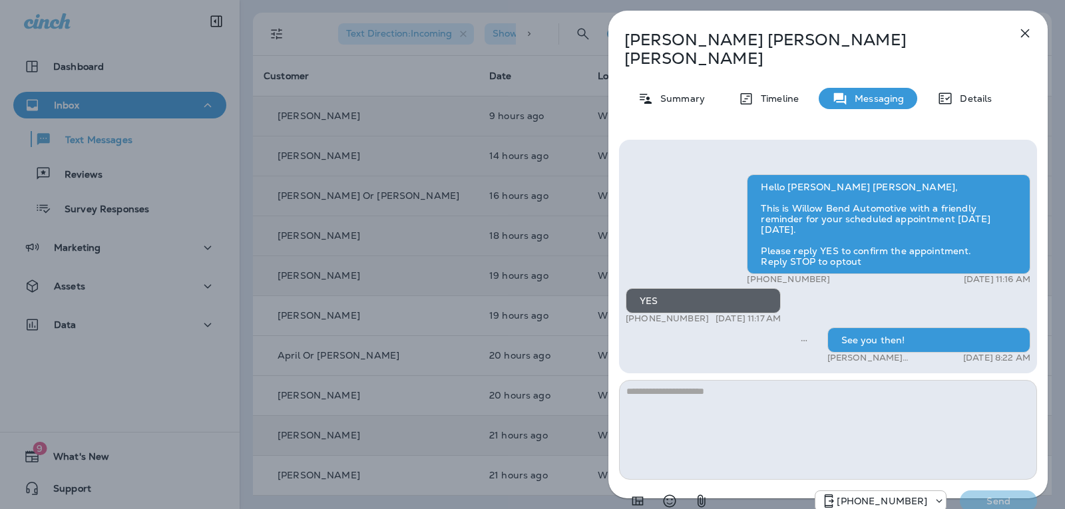
click at [1030, 24] on button "button" at bounding box center [1024, 33] width 27 height 27
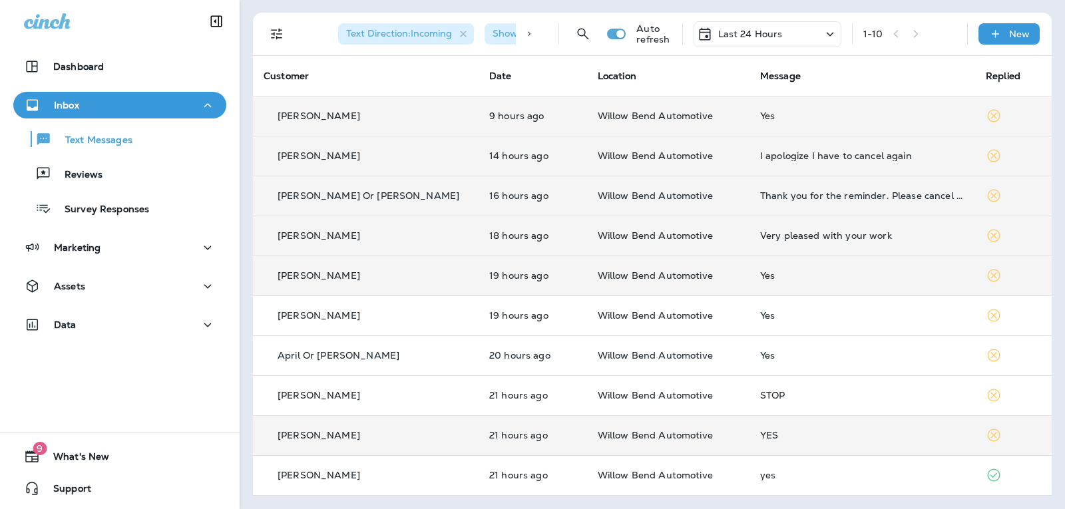
click at [768, 37] on p "Last 24 Hours" at bounding box center [750, 34] width 65 height 11
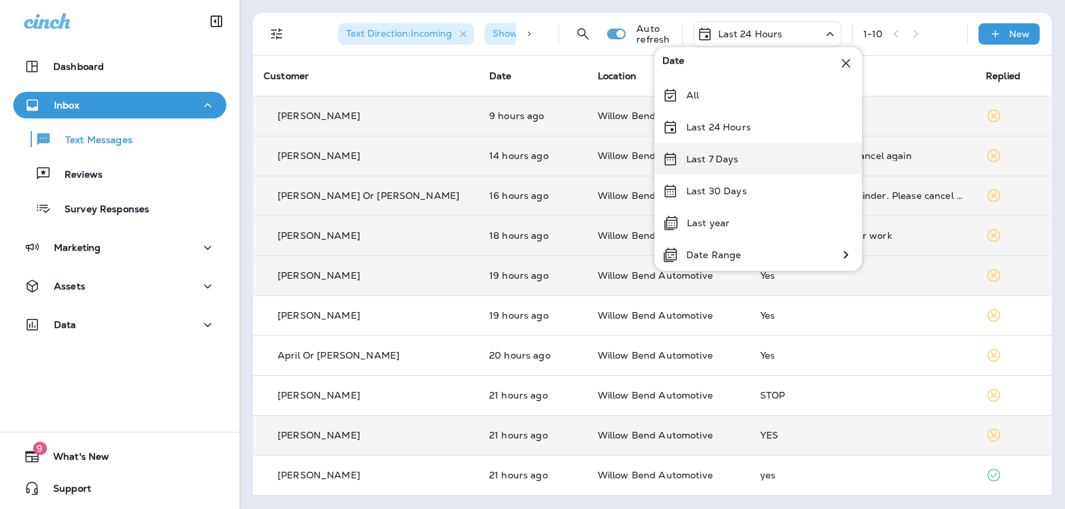
click at [731, 158] on p "Last 7 Days" at bounding box center [712, 159] width 53 height 11
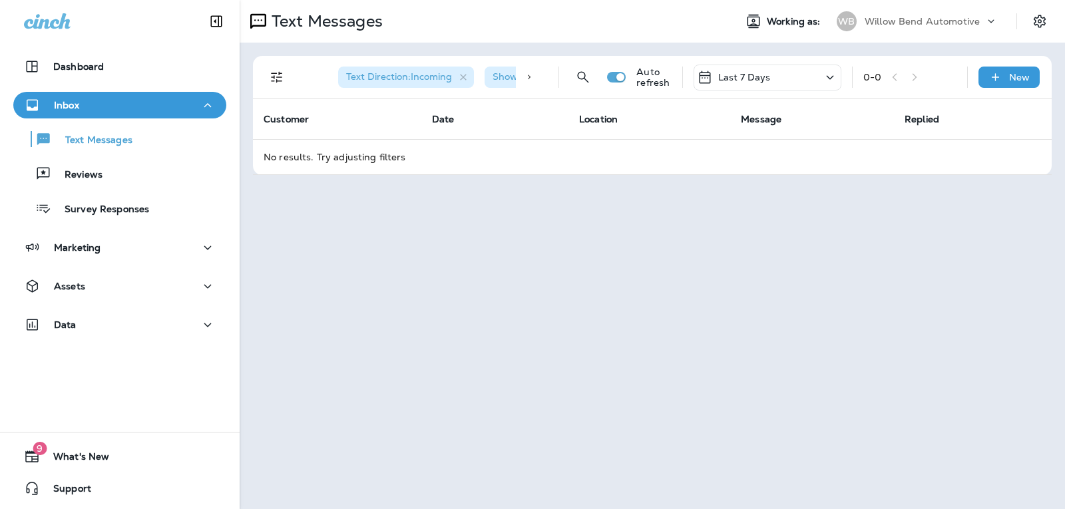
click at [763, 68] on div "Last 7 Days" at bounding box center [767, 78] width 148 height 26
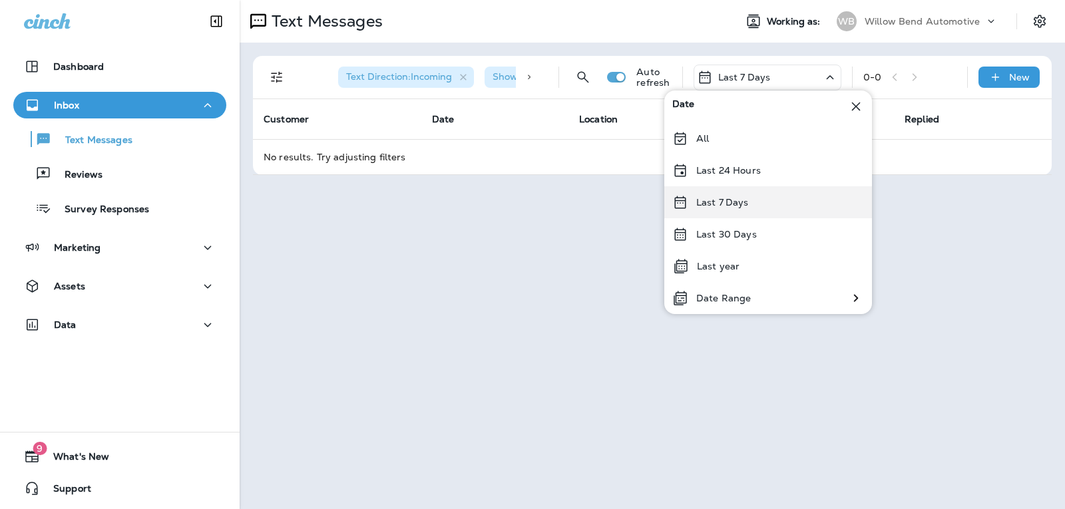
click at [734, 198] on p "Last 7 Days" at bounding box center [722, 202] width 53 height 11
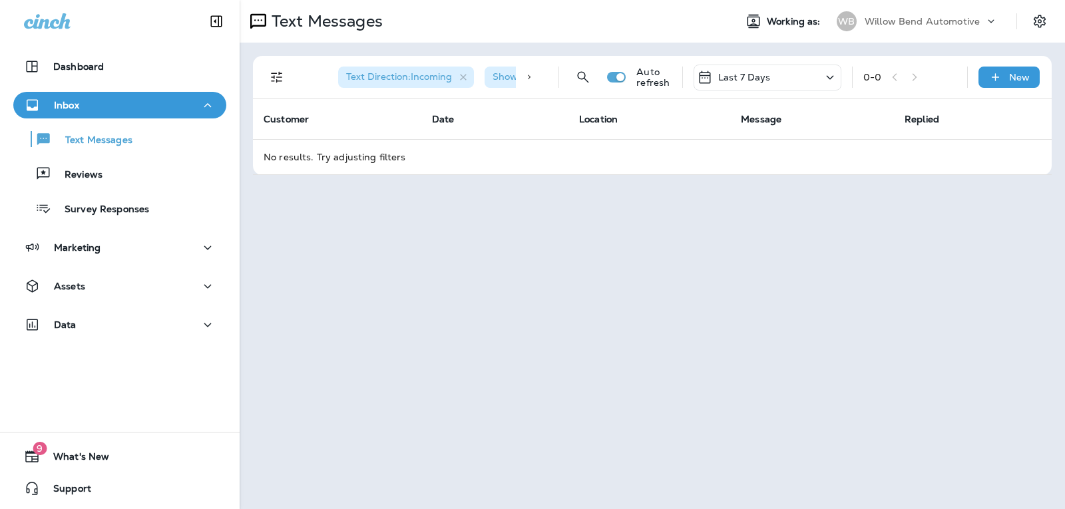
click at [755, 71] on div "Last 7 Days" at bounding box center [734, 77] width 74 height 16
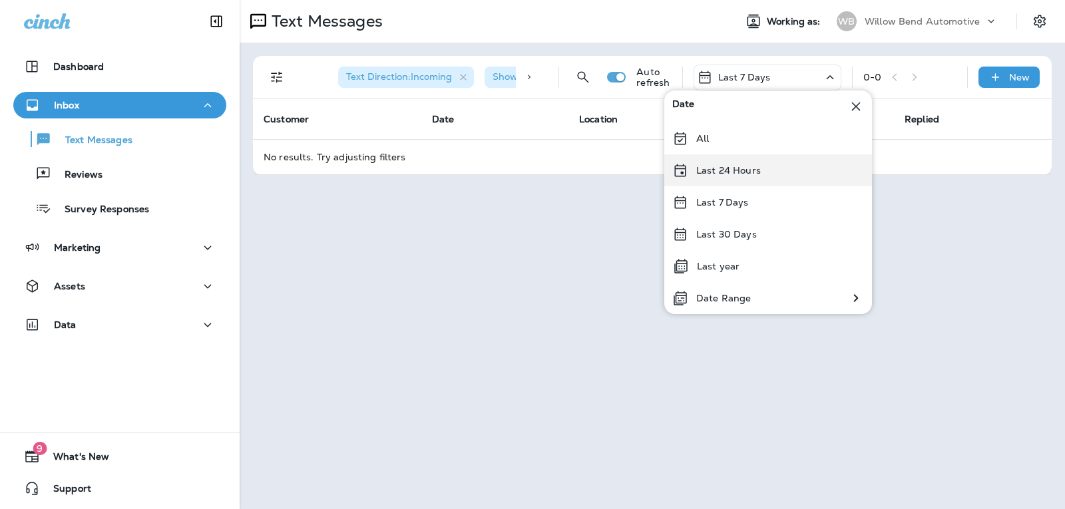
click at [741, 172] on p "Last 24 Hours" at bounding box center [728, 170] width 65 height 11
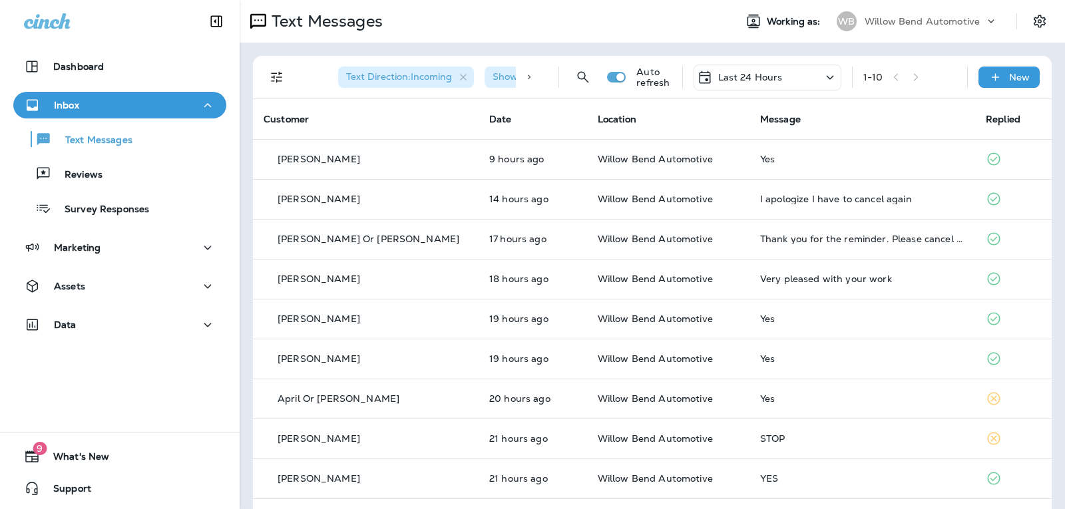
click at [761, 83] on p "Last 24 Hours" at bounding box center [750, 77] width 65 height 11
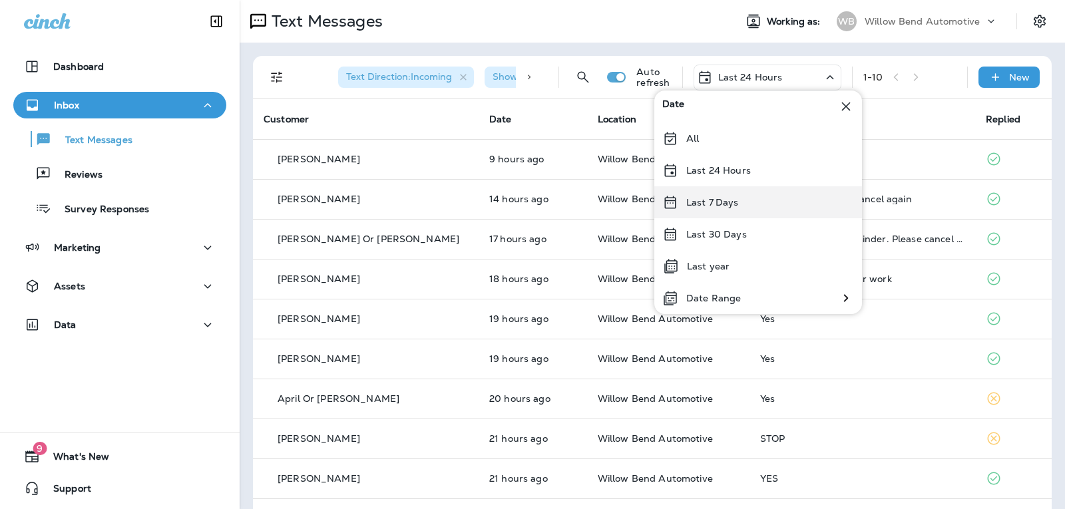
click at [740, 209] on div "Last 7 Days" at bounding box center [758, 202] width 208 height 32
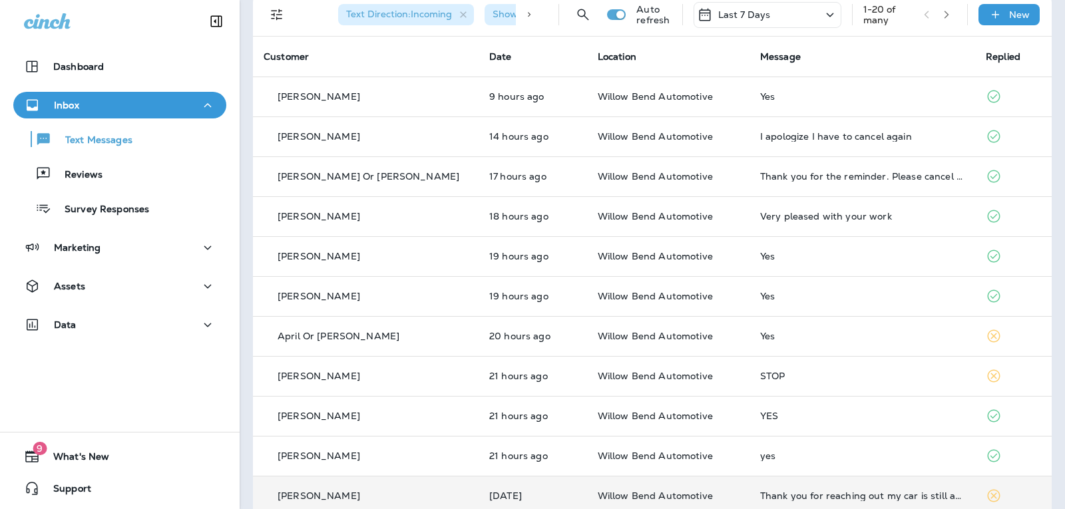
scroll to position [266, 0]
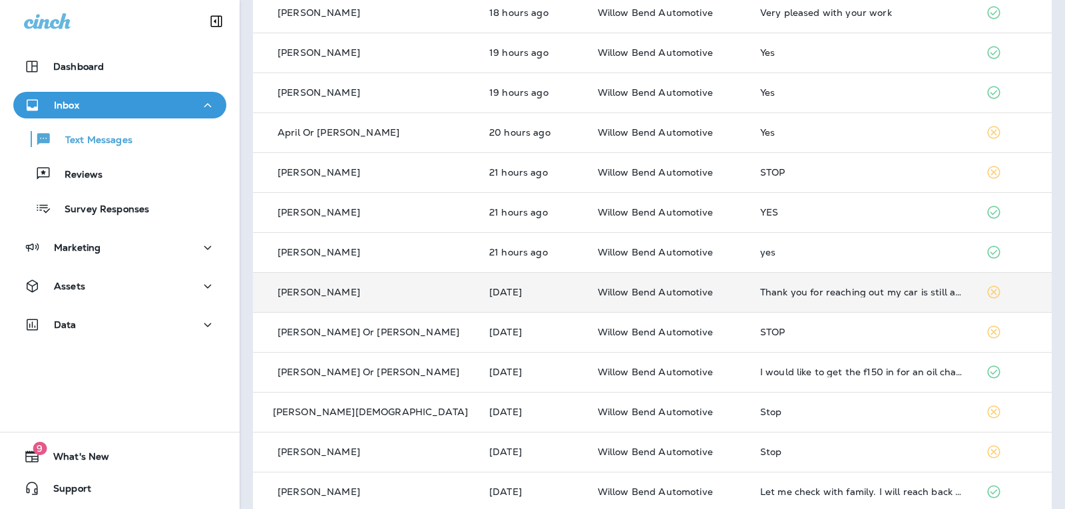
click at [884, 302] on td "Thank you for reaching out my car is still at your shop hoping to hear from you…" at bounding box center [862, 292] width 226 height 40
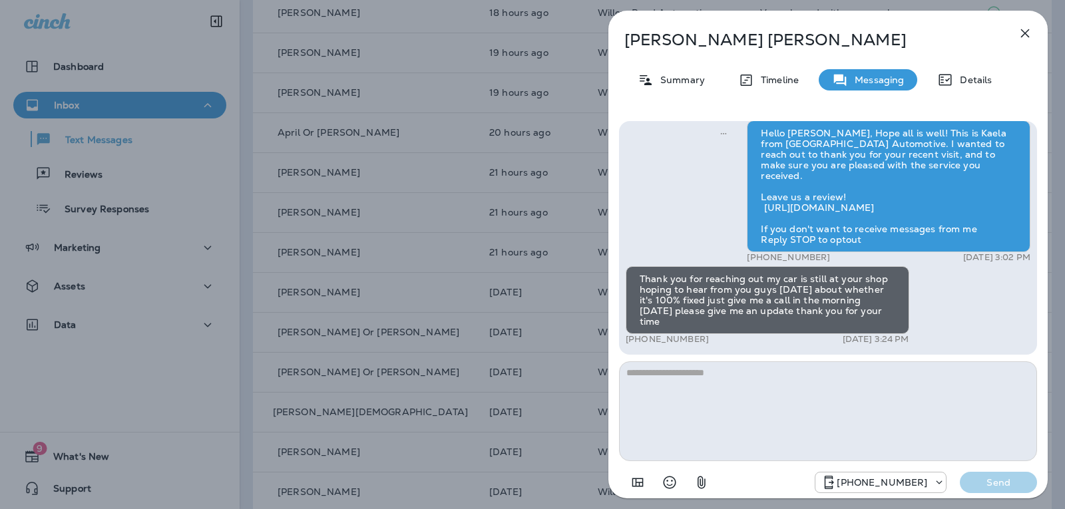
click at [694, 374] on textarea at bounding box center [828, 411] width 418 height 100
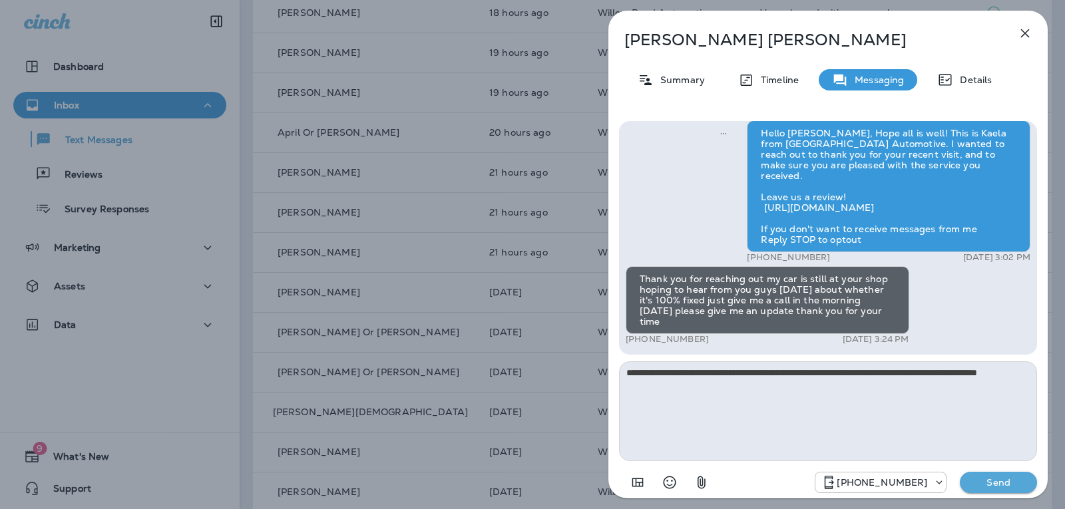
type textarea "**********"
click at [981, 479] on p "Send" at bounding box center [998, 482] width 56 height 12
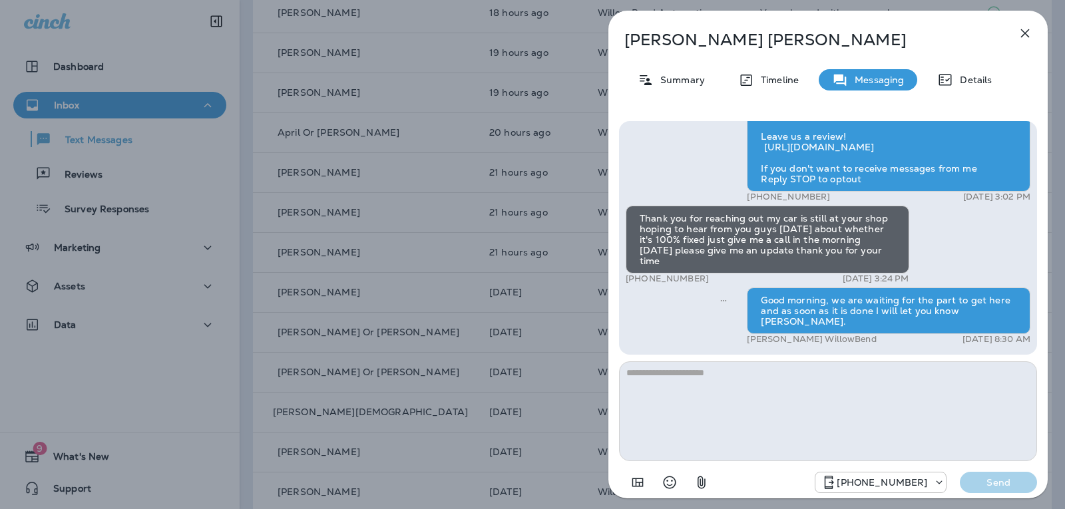
click at [1023, 36] on icon "button" at bounding box center [1025, 33] width 16 height 16
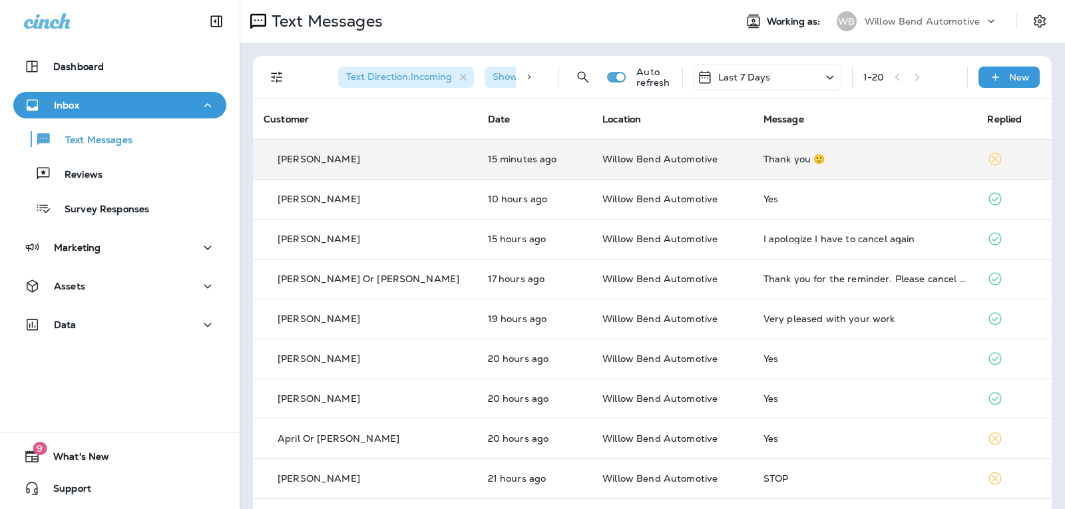
click at [790, 165] on td "Thank you 🙂" at bounding box center [864, 159] width 224 height 40
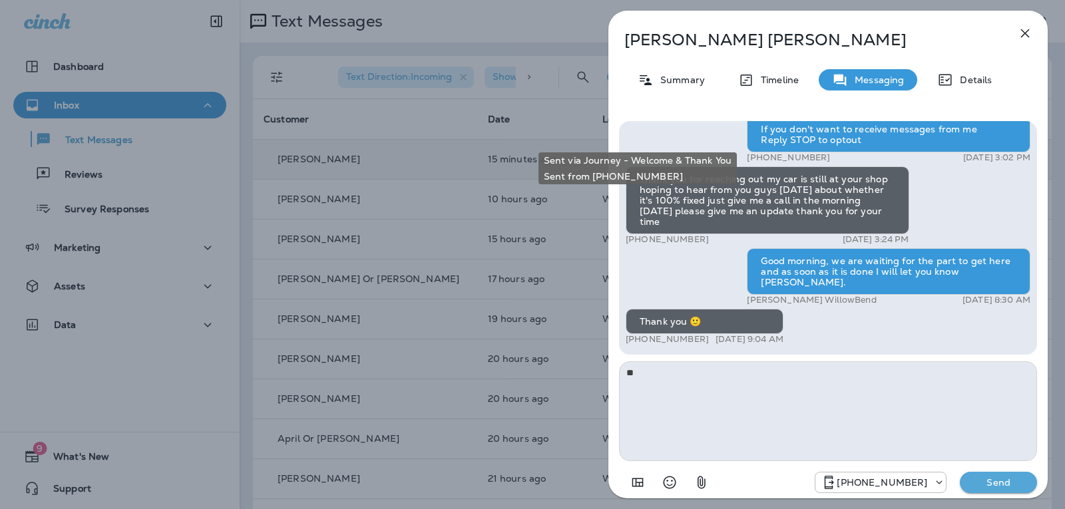
type textarea "*"
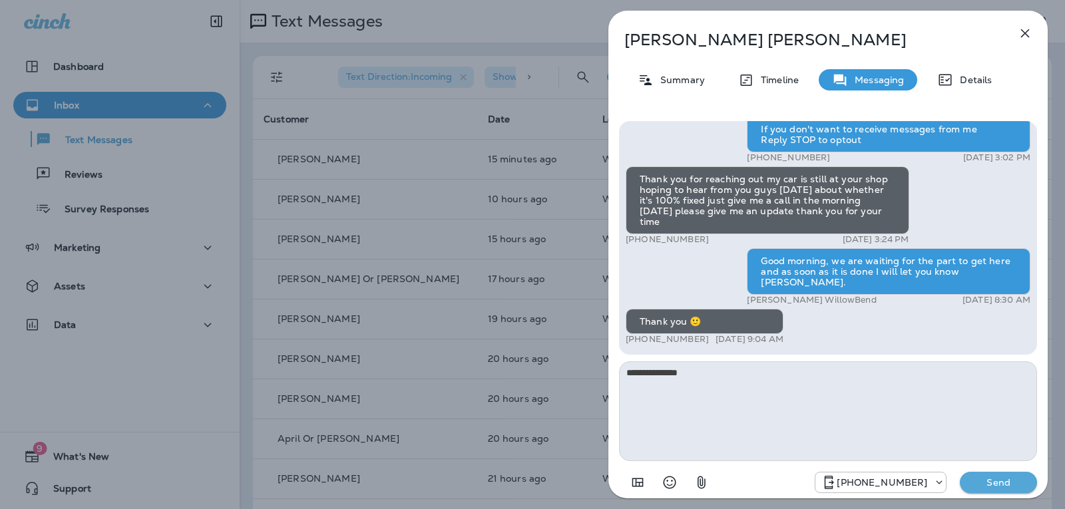
type textarea "**********"
click at [1014, 483] on p "Send" at bounding box center [998, 482] width 56 height 12
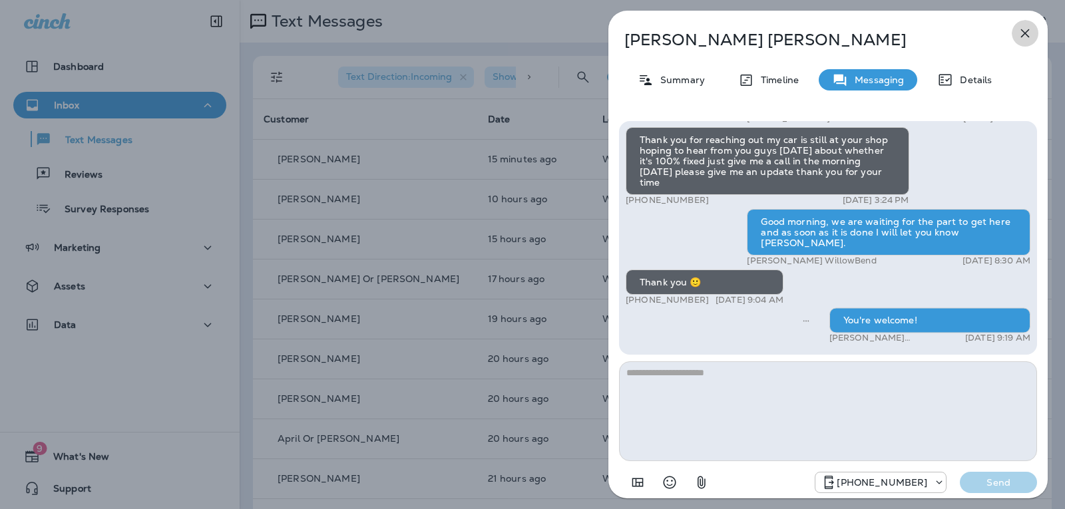
click at [1027, 32] on icon "button" at bounding box center [1025, 33] width 9 height 9
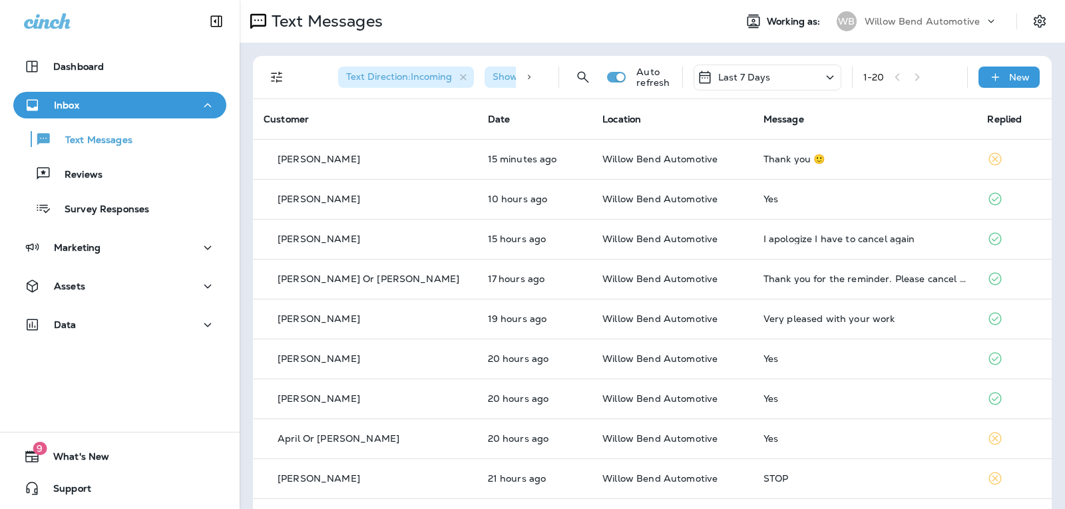
click at [788, 74] on div "Last 7 Days" at bounding box center [767, 78] width 148 height 26
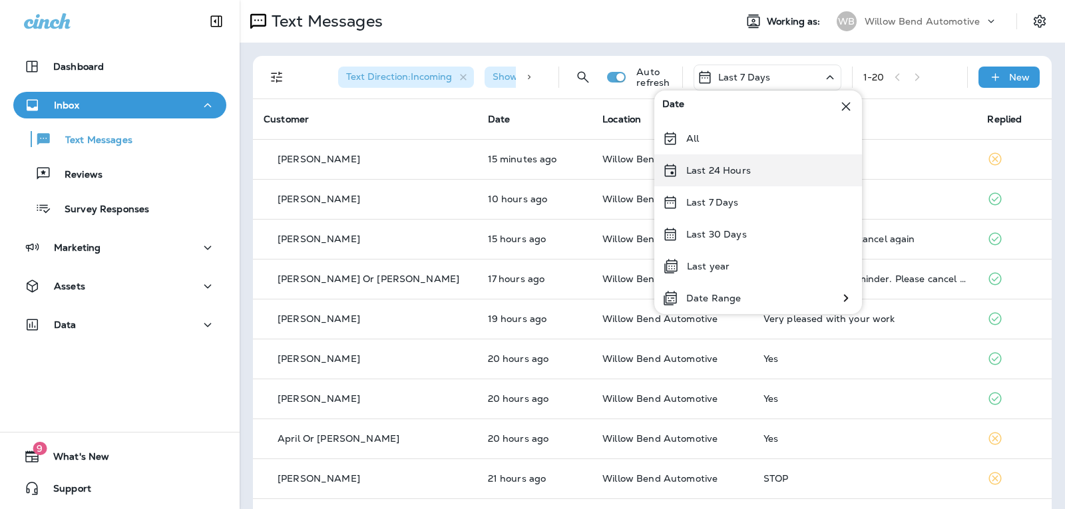
click at [779, 184] on div "Last 24 Hours" at bounding box center [758, 170] width 208 height 32
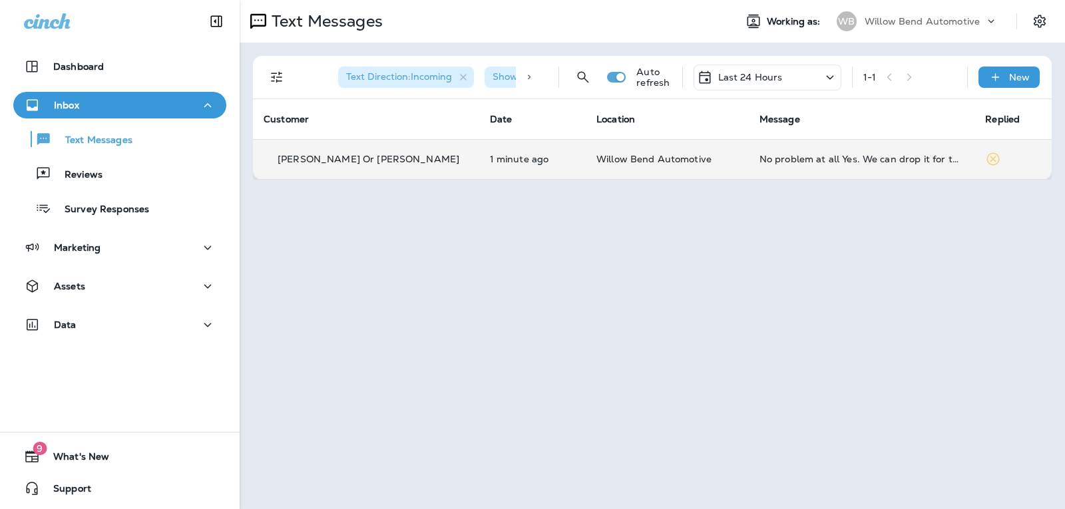
click at [837, 153] on td "No problem at all Yes. We can drop it for the rest of the day." at bounding box center [861, 159] width 226 height 40
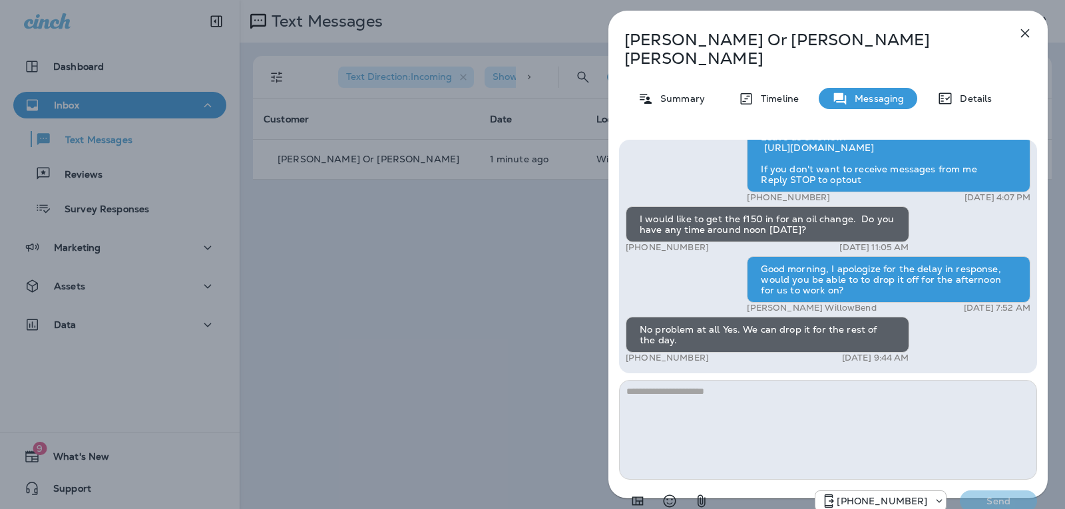
click at [771, 380] on textarea at bounding box center [828, 430] width 418 height 100
type textarea "*"
click at [665, 380] on textarea "**********" at bounding box center [828, 430] width 418 height 100
click at [837, 363] on div "Hi [PERSON_NAME] Or [PERSON_NAME], this is [PERSON_NAME] from Willow Bend Autom…" at bounding box center [828, 327] width 418 height 375
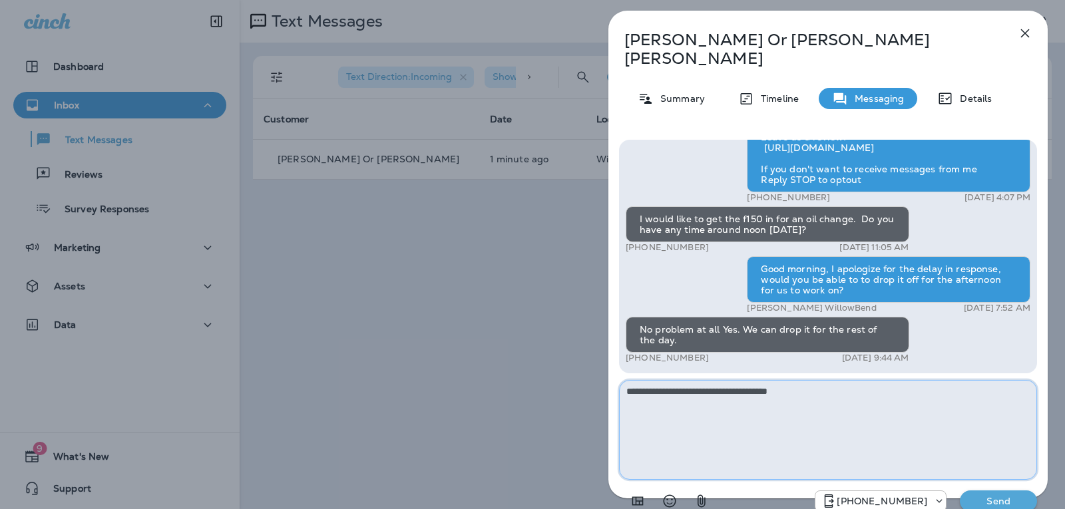
click at [834, 380] on textarea "**********" at bounding box center [828, 430] width 418 height 100
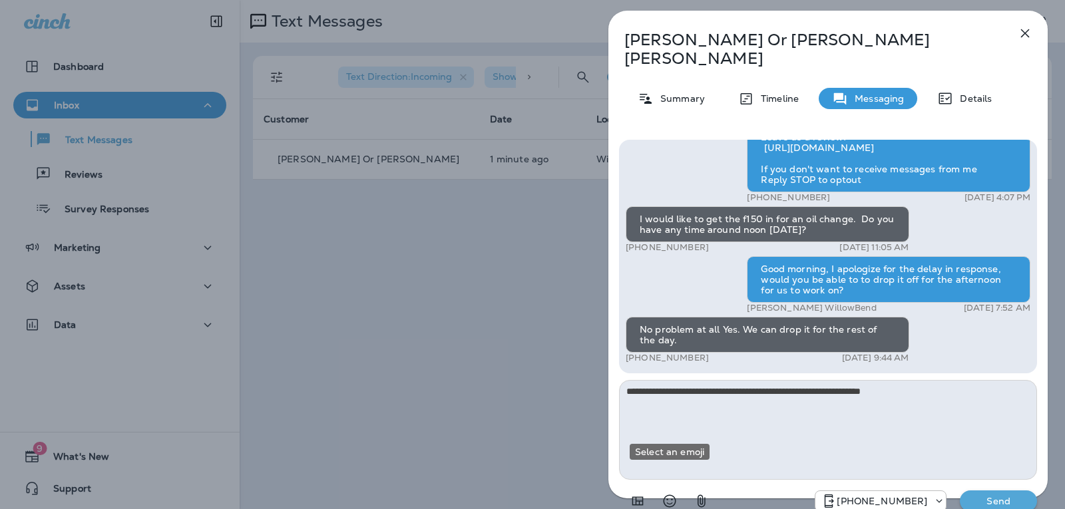
click at [675, 495] on icon "Select an emoji" at bounding box center [669, 501] width 13 height 13
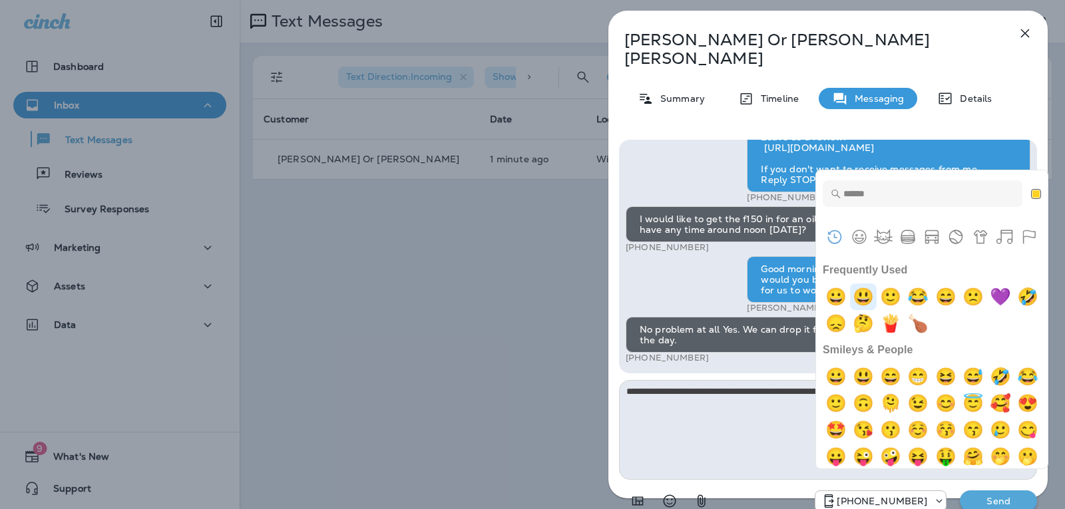
click at [858, 301] on img "smiley" at bounding box center [863, 296] width 27 height 27
type textarea "**********"
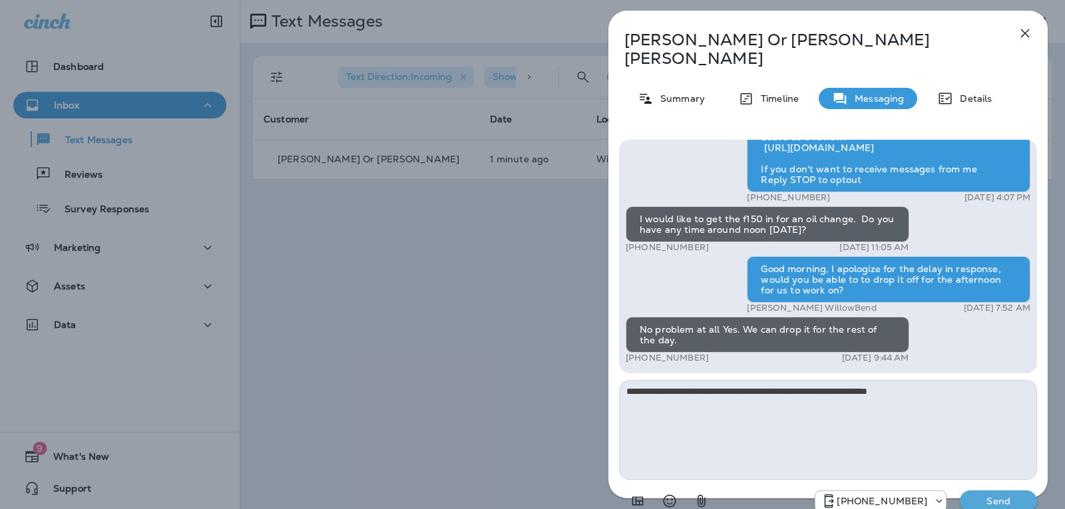
click at [986, 495] on p "Send" at bounding box center [998, 501] width 56 height 12
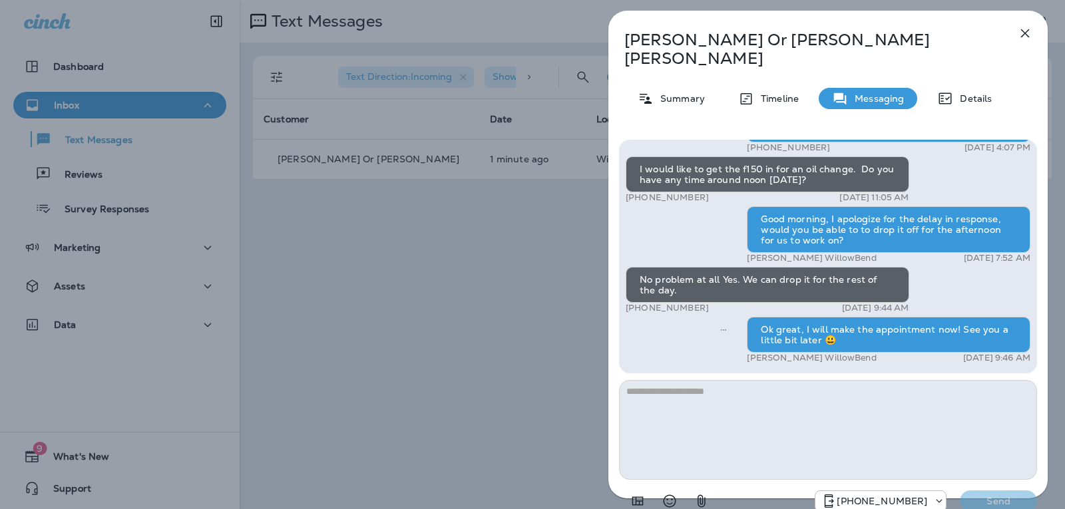
click at [1020, 33] on icon "button" at bounding box center [1025, 33] width 16 height 16
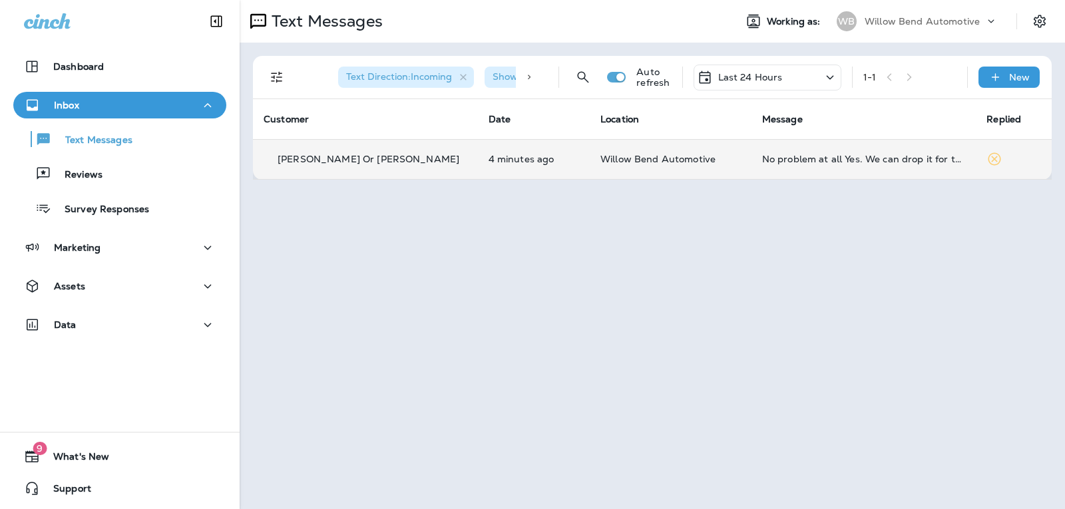
click at [793, 150] on td "No problem at all Yes. We can drop it for the rest of the day." at bounding box center [863, 159] width 225 height 40
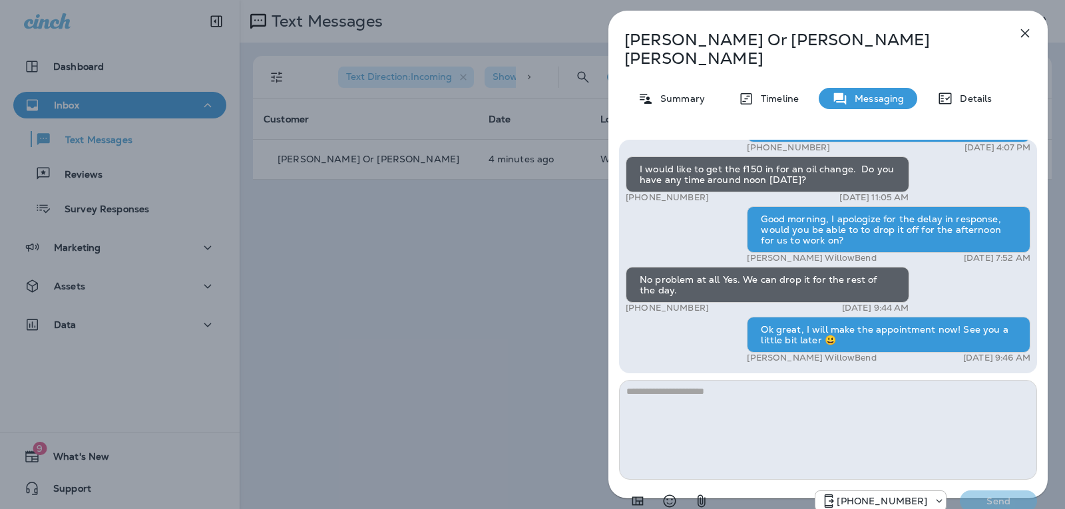
click at [1027, 35] on icon "button" at bounding box center [1025, 33] width 16 height 16
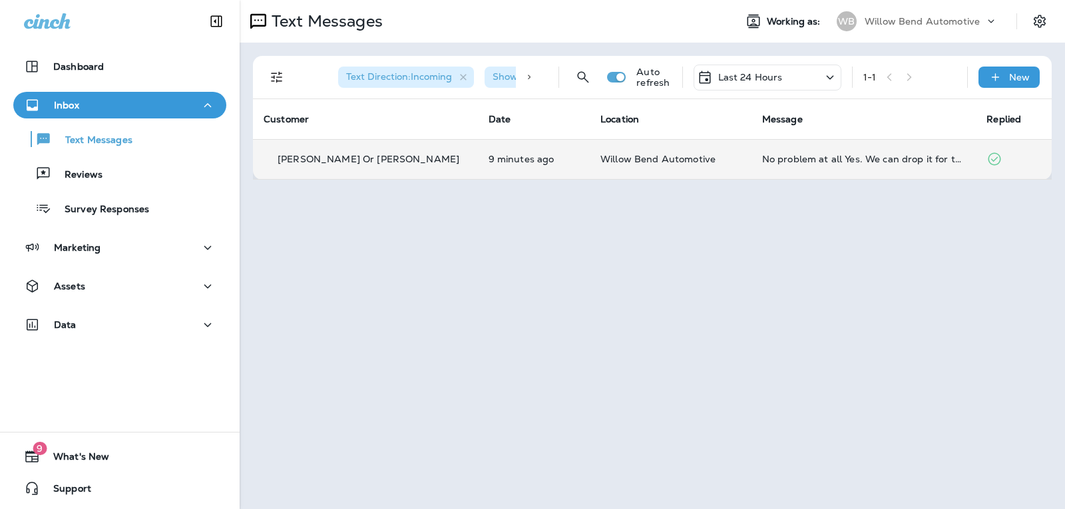
click at [820, 168] on td "No problem at all Yes. We can drop it for the rest of the day." at bounding box center [863, 159] width 225 height 40
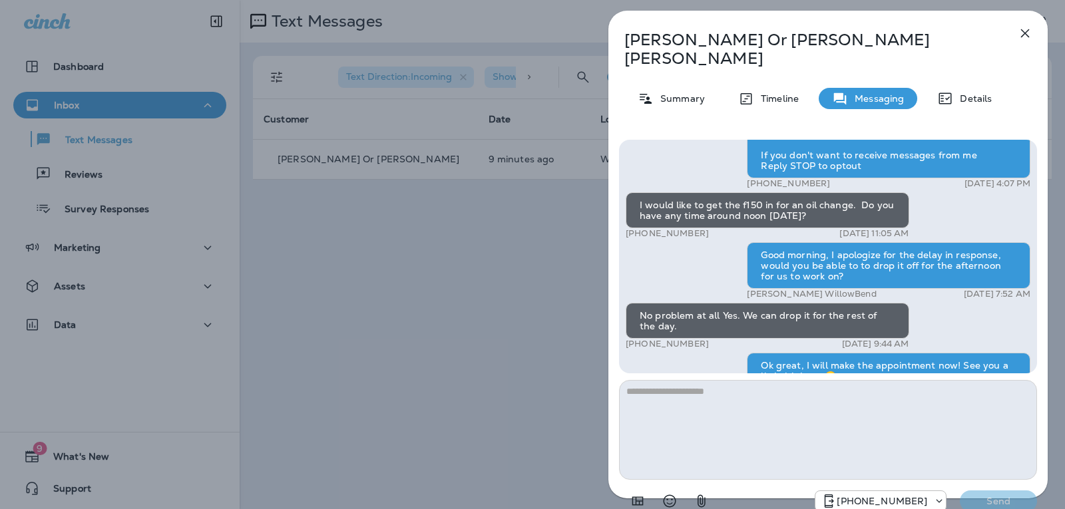
scroll to position [-67, 0]
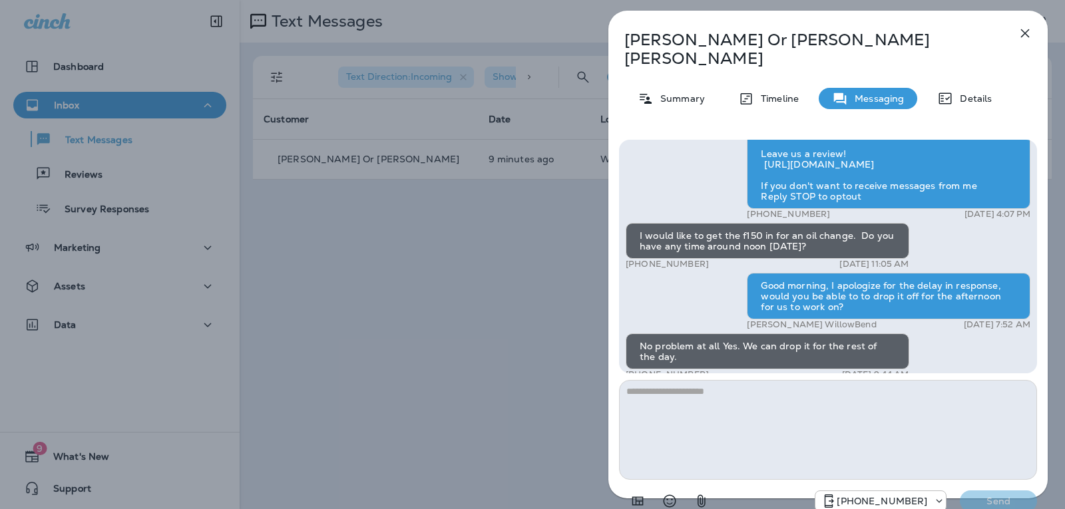
click at [1028, 29] on icon "button" at bounding box center [1025, 33] width 9 height 9
